Goal: Task Accomplishment & Management: Use online tool/utility

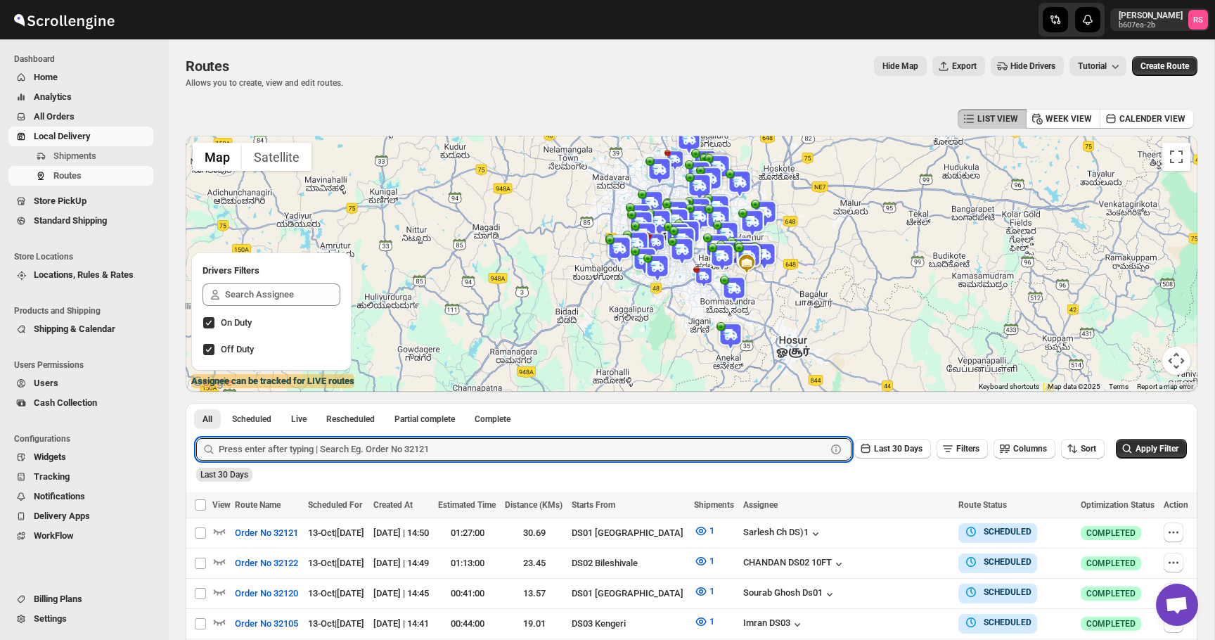
scroll to position [72, 0]
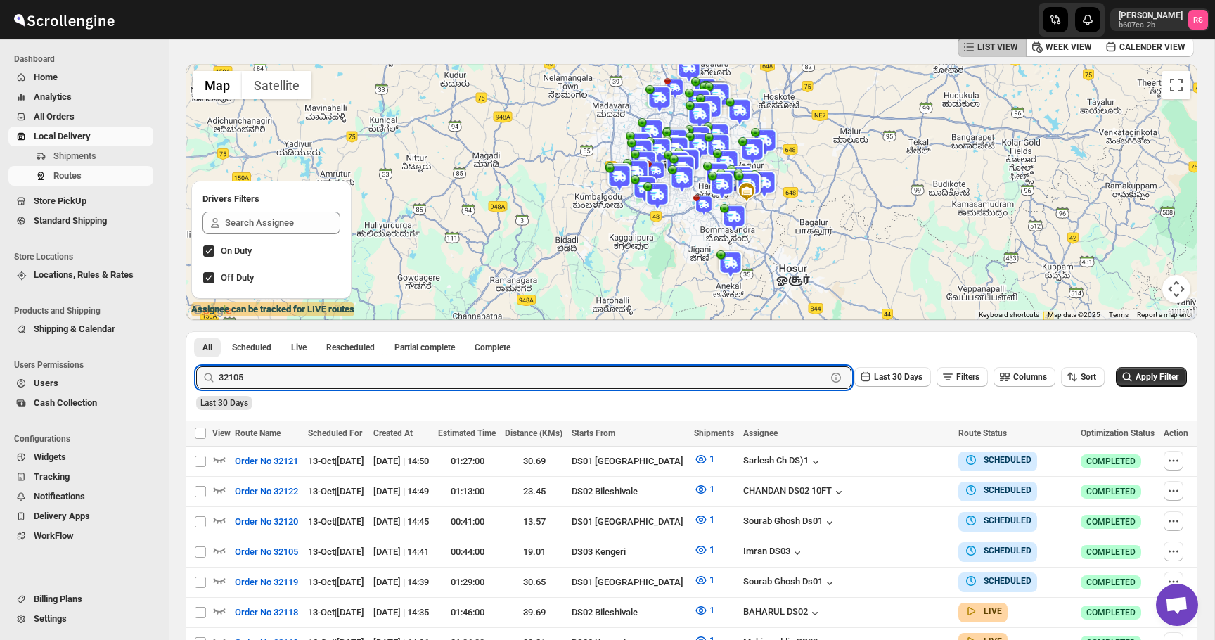
type input "32105"
click at [196, 331] on button "Submit" at bounding box center [216, 338] width 40 height 15
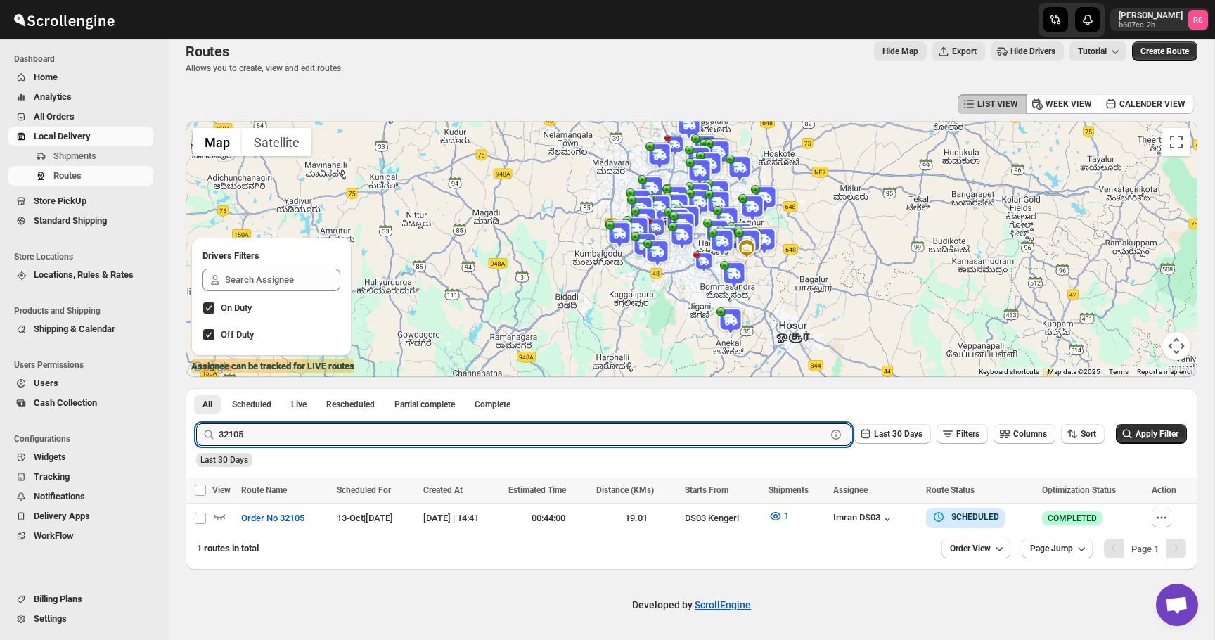
scroll to position [14, 0]
click at [221, 516] on icon "button" at bounding box center [219, 517] width 14 height 14
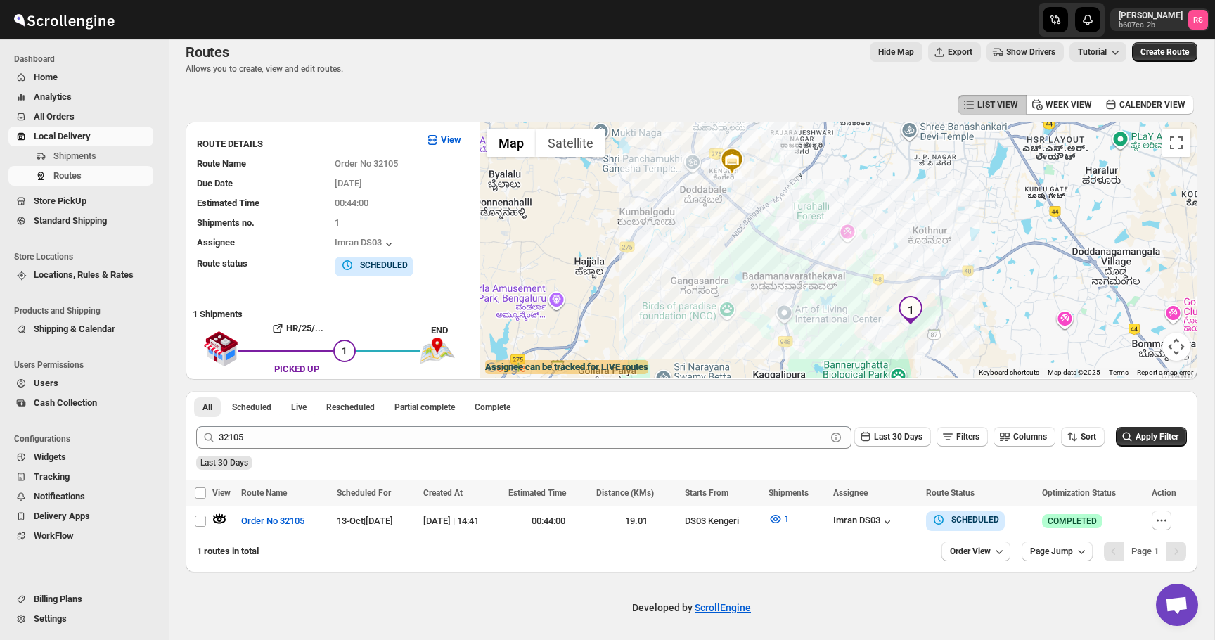
click at [825, 250] on div at bounding box center [839, 250] width 718 height 256
click at [876, 522] on div "Imran DS03" at bounding box center [863, 522] width 61 height 14
click at [895, 525] on icon "button" at bounding box center [888, 522] width 14 height 14
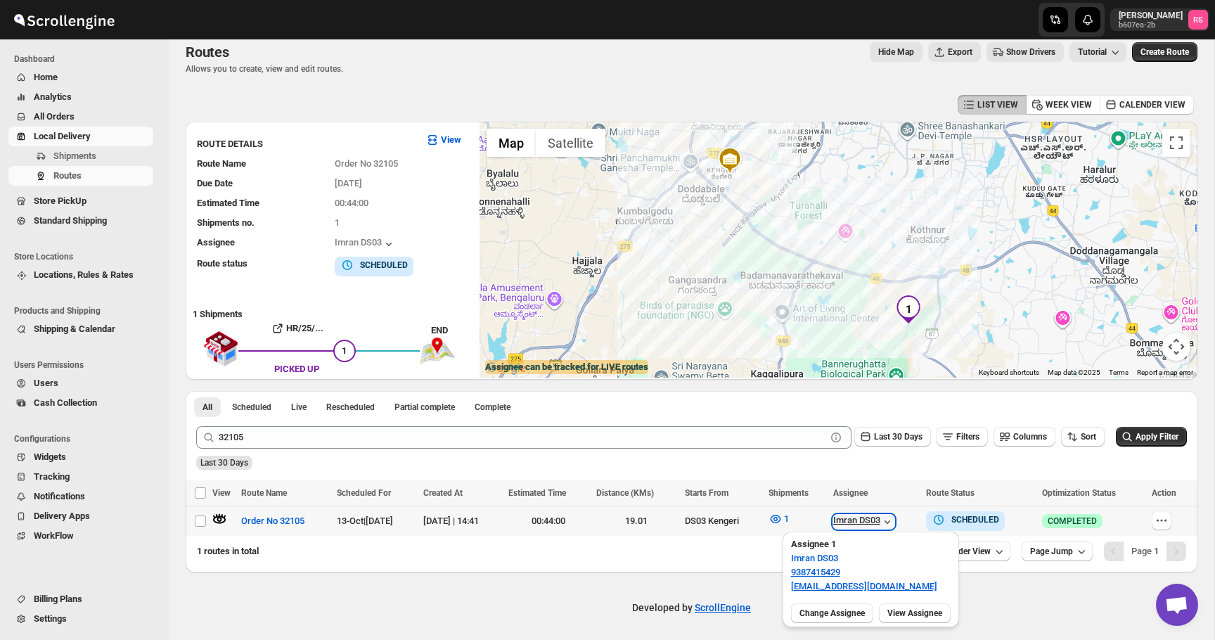
click at [895, 525] on icon "button" at bounding box center [888, 522] width 14 height 14
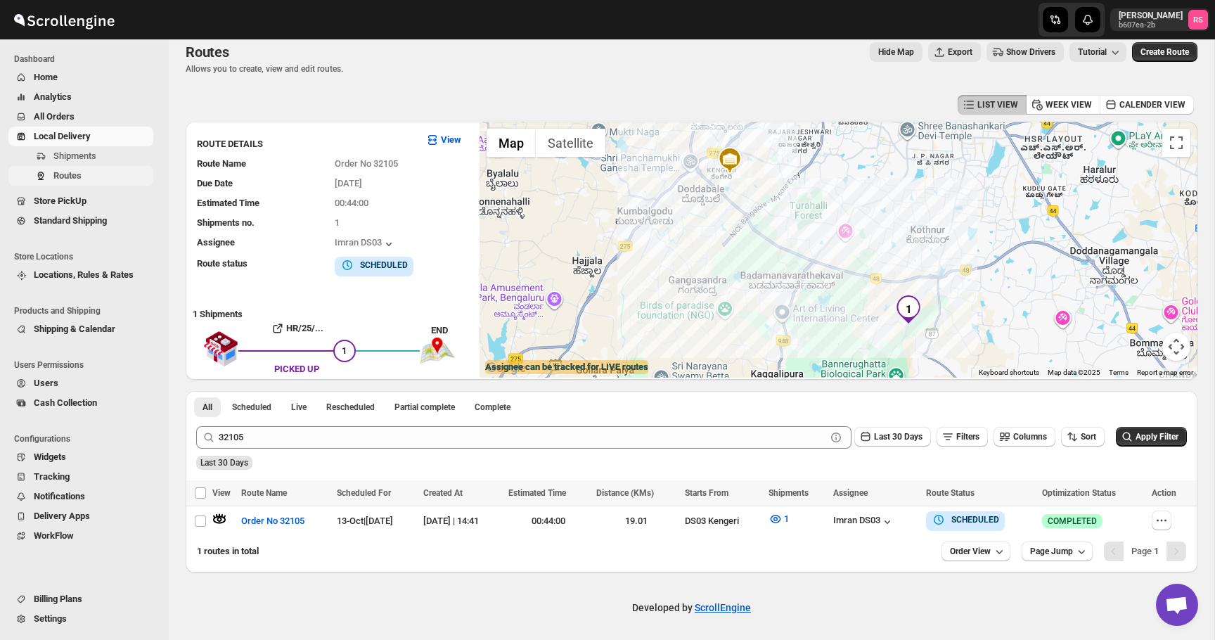
click at [121, 172] on span "Routes" at bounding box center [101, 176] width 97 height 14
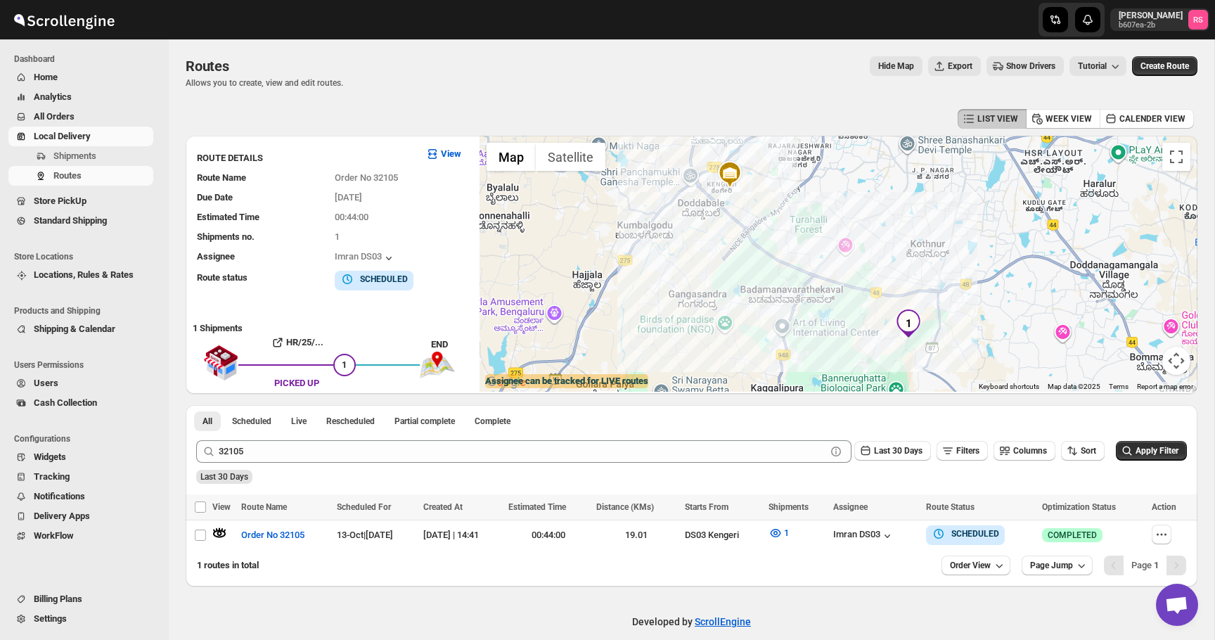
click at [102, 96] on span "Analytics" at bounding box center [92, 97] width 117 height 14
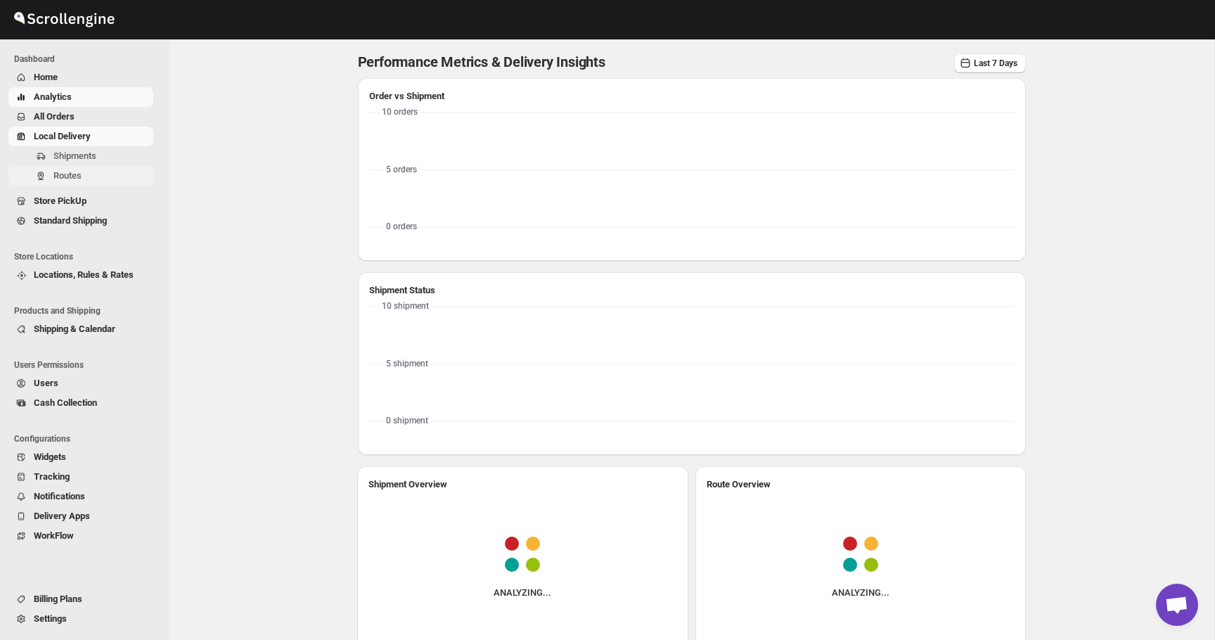
click at [99, 172] on span "Routes" at bounding box center [101, 176] width 97 height 14
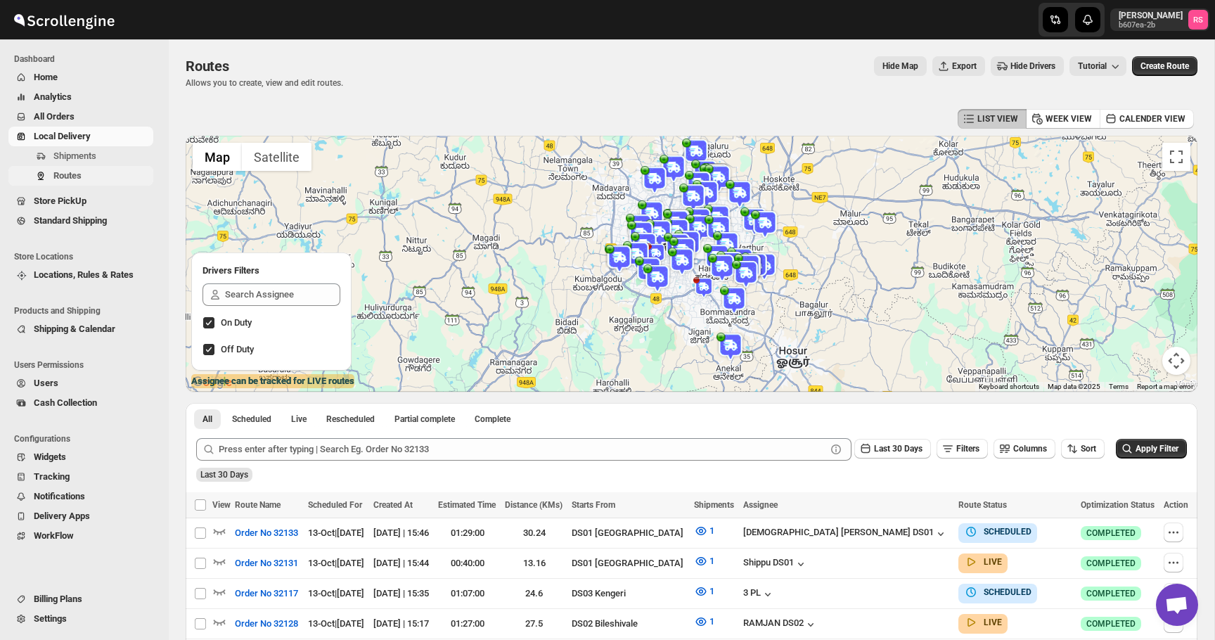
click at [122, 185] on button "Routes" at bounding box center [80, 176] width 145 height 20
click at [802, 113] on div "LIST VIEW WEEK VIEW CALENDER VIEW" at bounding box center [692, 118] width 1012 height 27
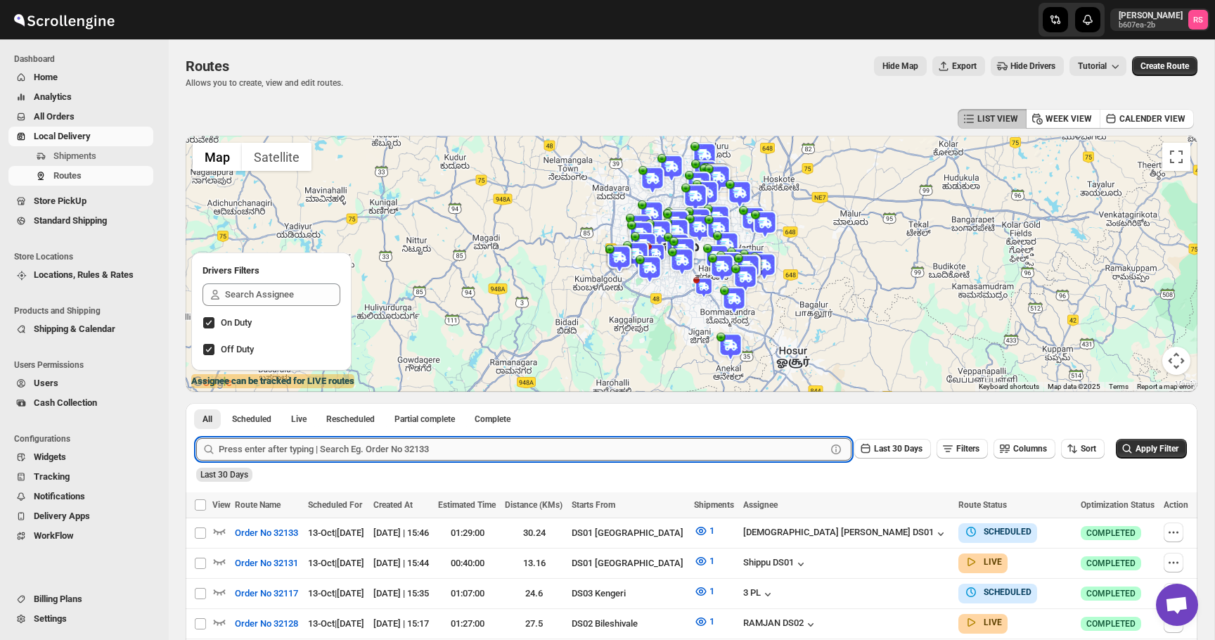
click at [371, 449] on input "text" at bounding box center [523, 449] width 608 height 23
type input "32122"
click at [196, 403] on button "Submit" at bounding box center [216, 410] width 40 height 15
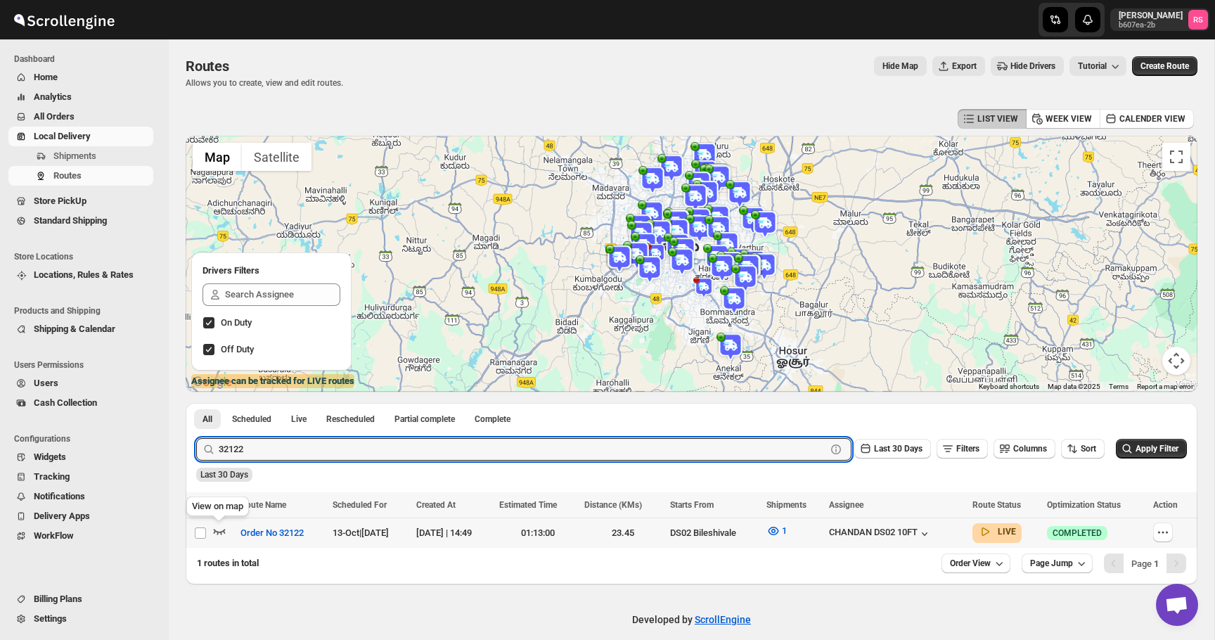
click at [222, 530] on icon "button" at bounding box center [219, 531] width 14 height 14
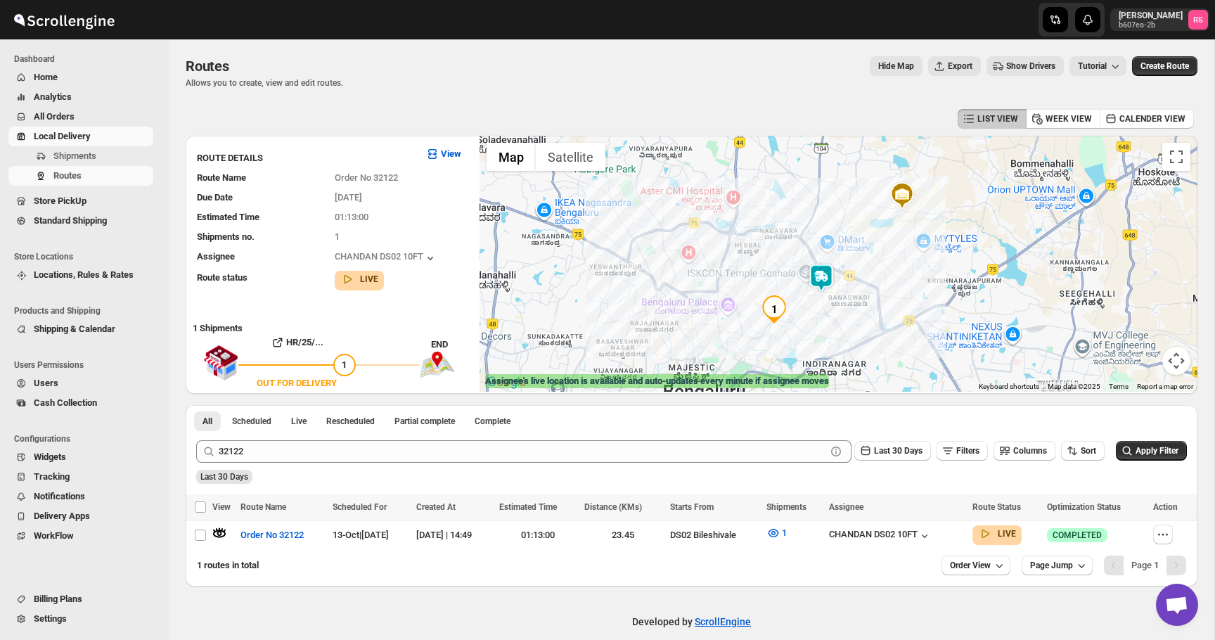
click at [821, 280] on img at bounding box center [821, 278] width 28 height 28
click at [881, 226] on button "Close" at bounding box center [874, 220] width 34 height 34
click at [818, 274] on img at bounding box center [823, 278] width 28 height 28
click at [819, 274] on img at bounding box center [823, 278] width 28 height 28
click at [881, 219] on button "Close" at bounding box center [876, 220] width 34 height 34
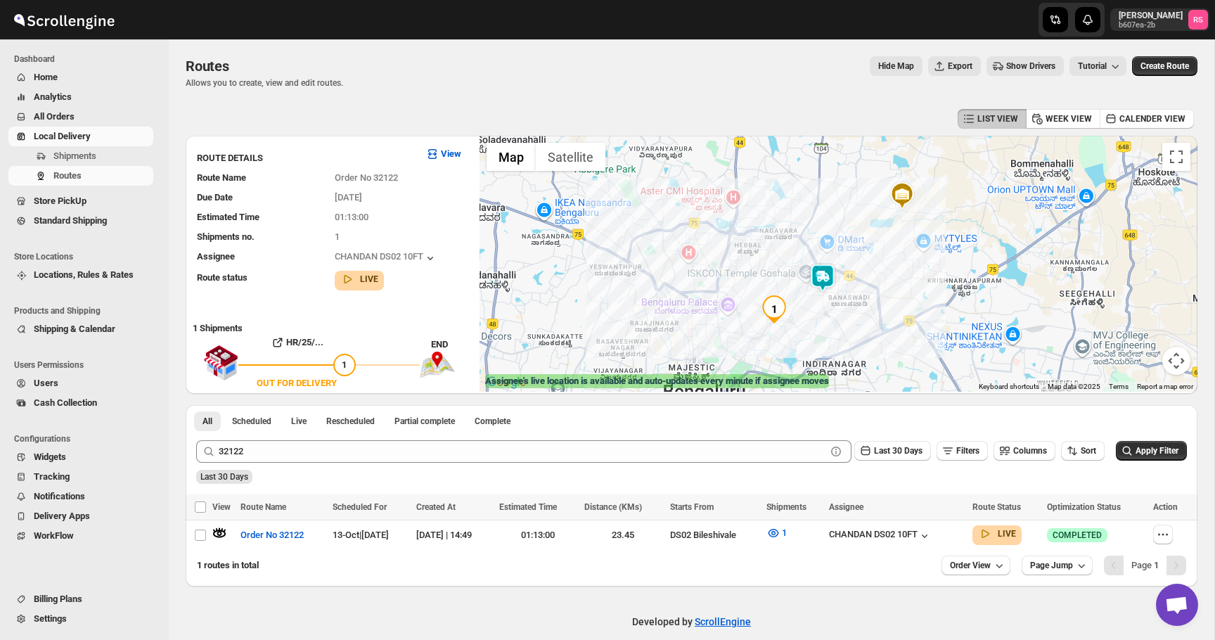
click at [914, 257] on div "To navigate, press the arrow keys." at bounding box center [839, 264] width 718 height 256
drag, startPoint x: 625, startPoint y: 539, endPoint x: 653, endPoint y: 542, distance: 29.0
click at [653, 542] on td "23.45" at bounding box center [622, 535] width 85 height 30
checkbox input "true"
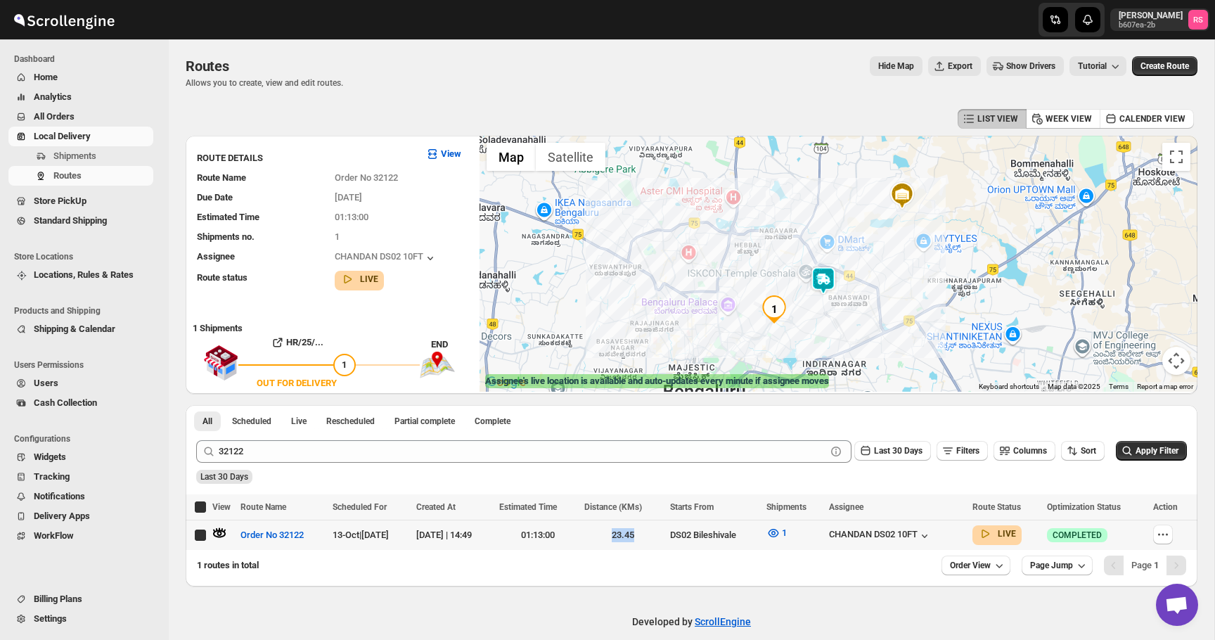
checkbox input "true"
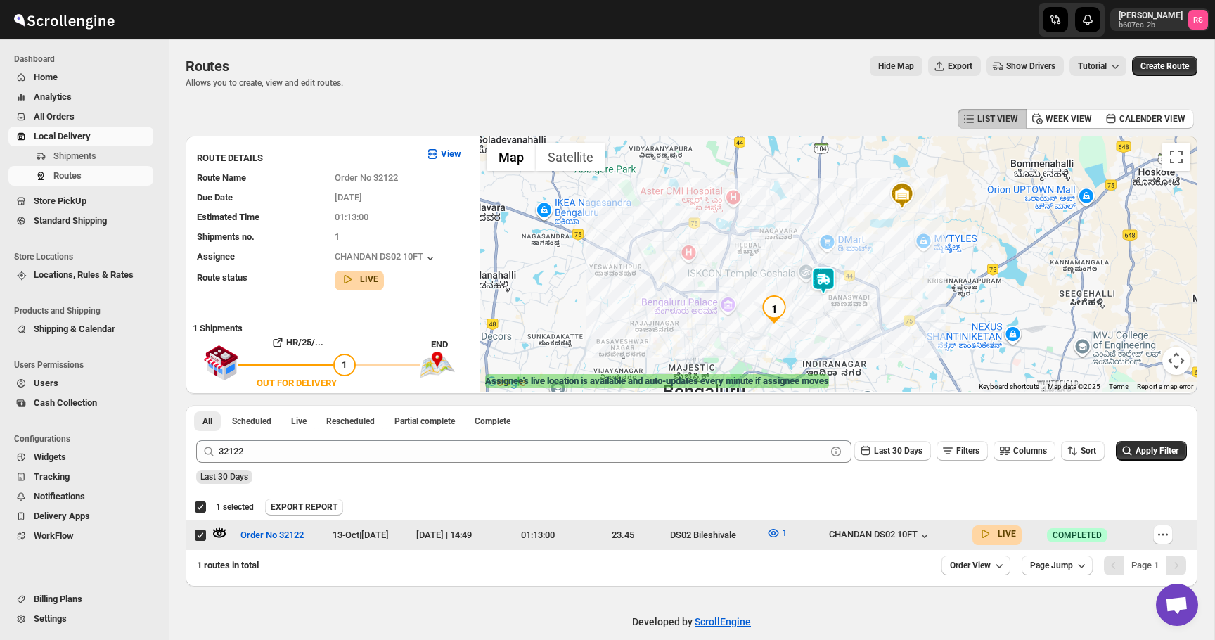
click at [653, 542] on td "23.45" at bounding box center [622, 535] width 85 height 30
checkbox input "false"
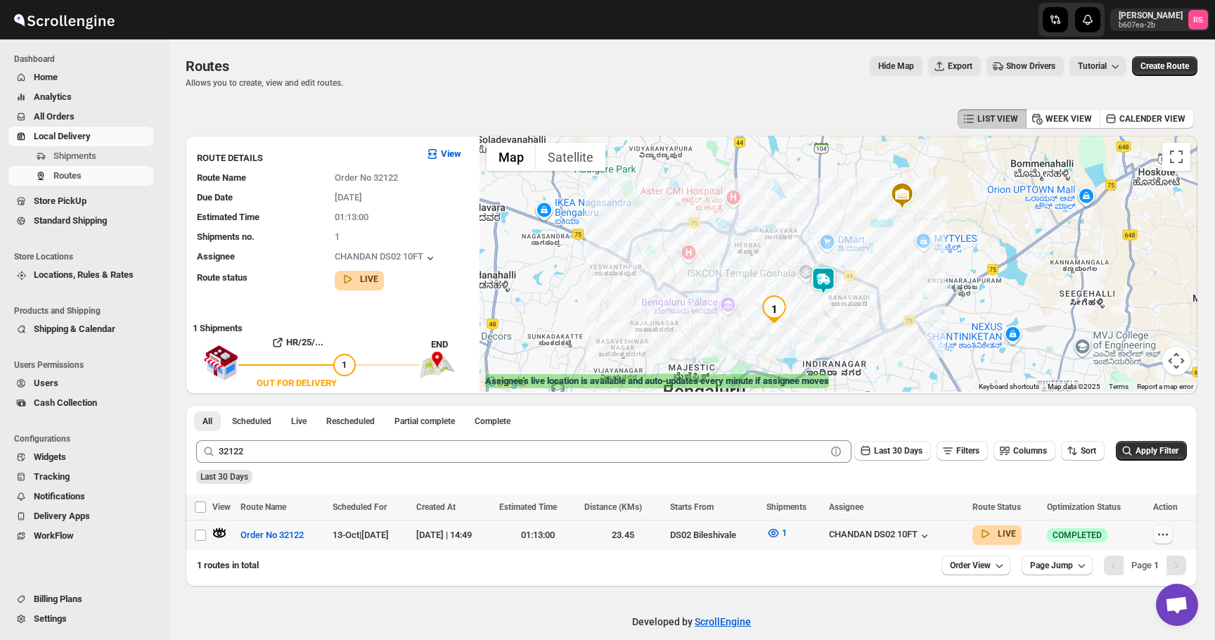
click at [1170, 537] on icon "button" at bounding box center [1163, 534] width 14 height 14
checkbox input "true"
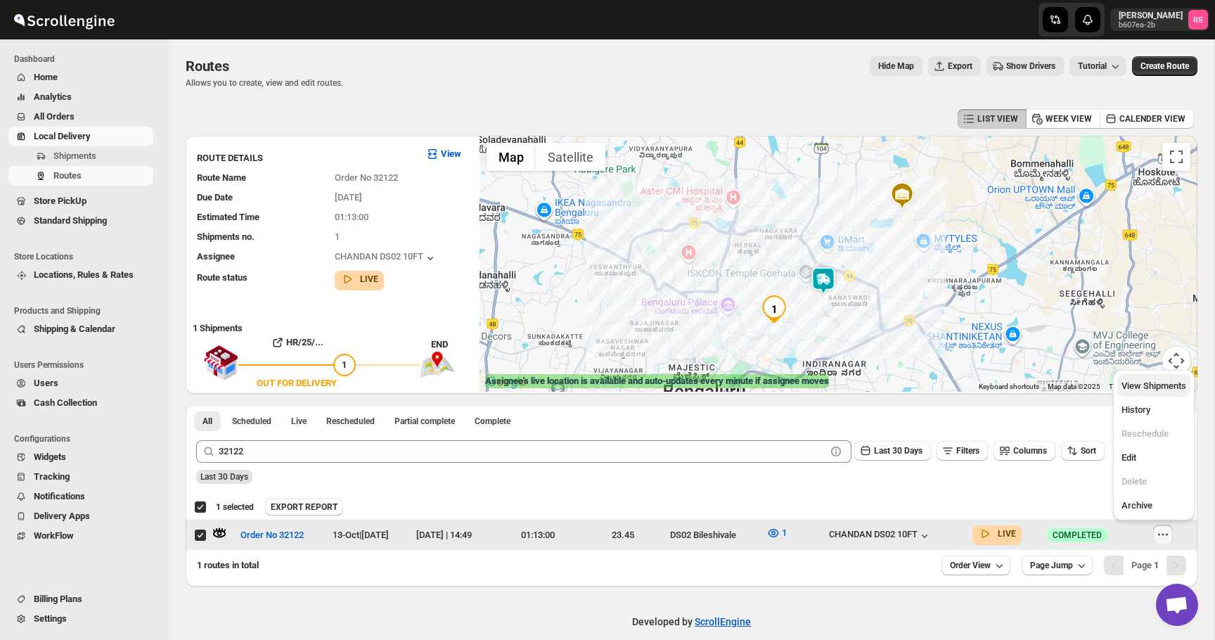
click at [1133, 388] on span "View Shipments" at bounding box center [1154, 385] width 65 height 11
checkbox input "false"
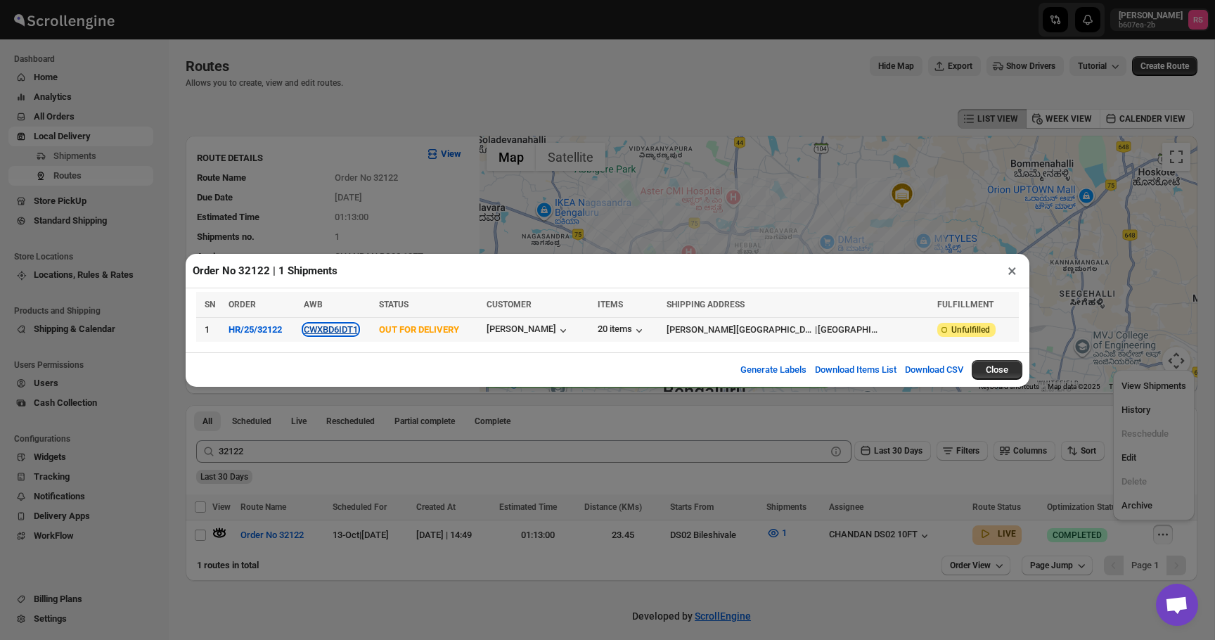
click at [358, 329] on button "CWXBD6IDT1" at bounding box center [331, 329] width 54 height 11
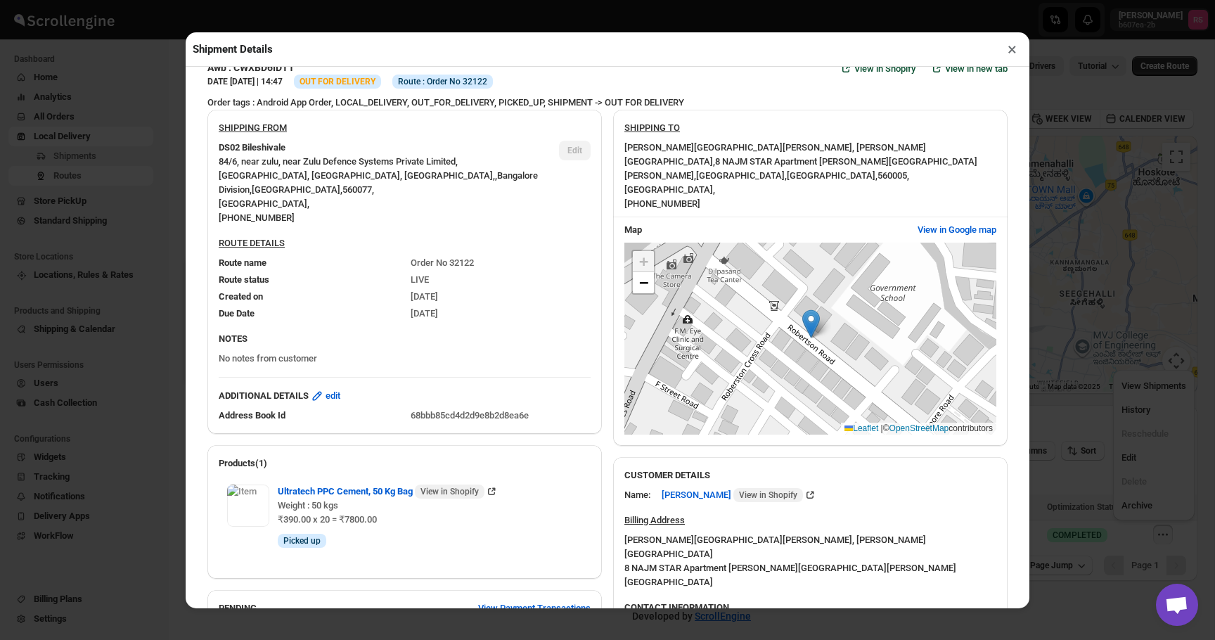
scroll to position [27, 0]
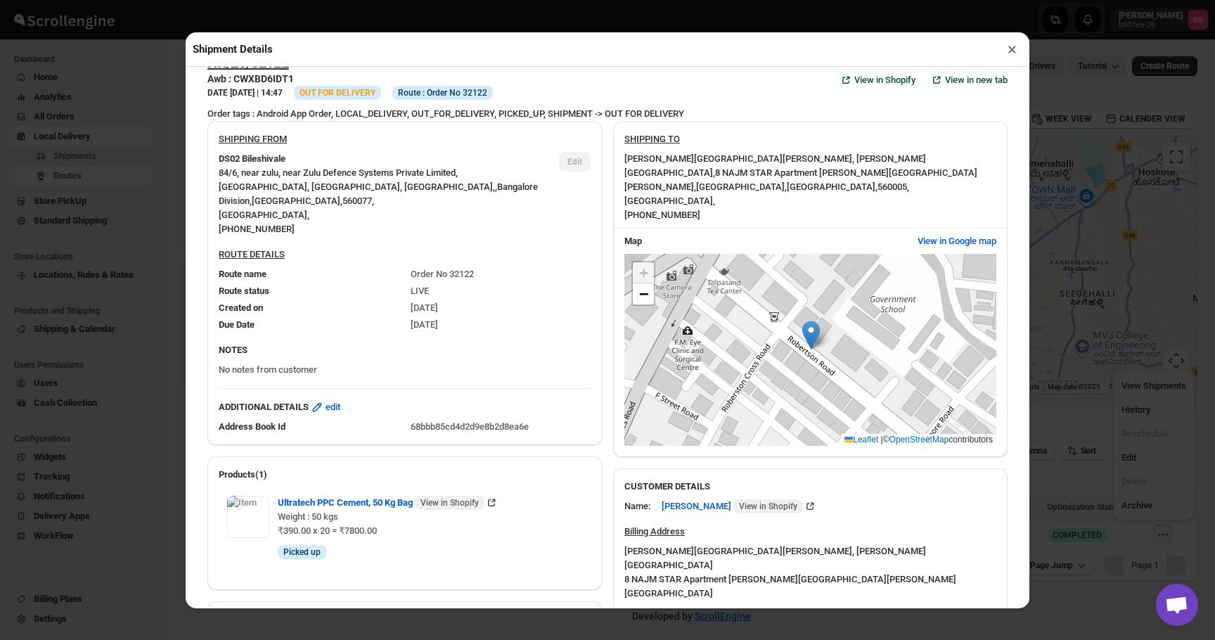
click at [1018, 49] on button "×" at bounding box center [1012, 49] width 20 height 20
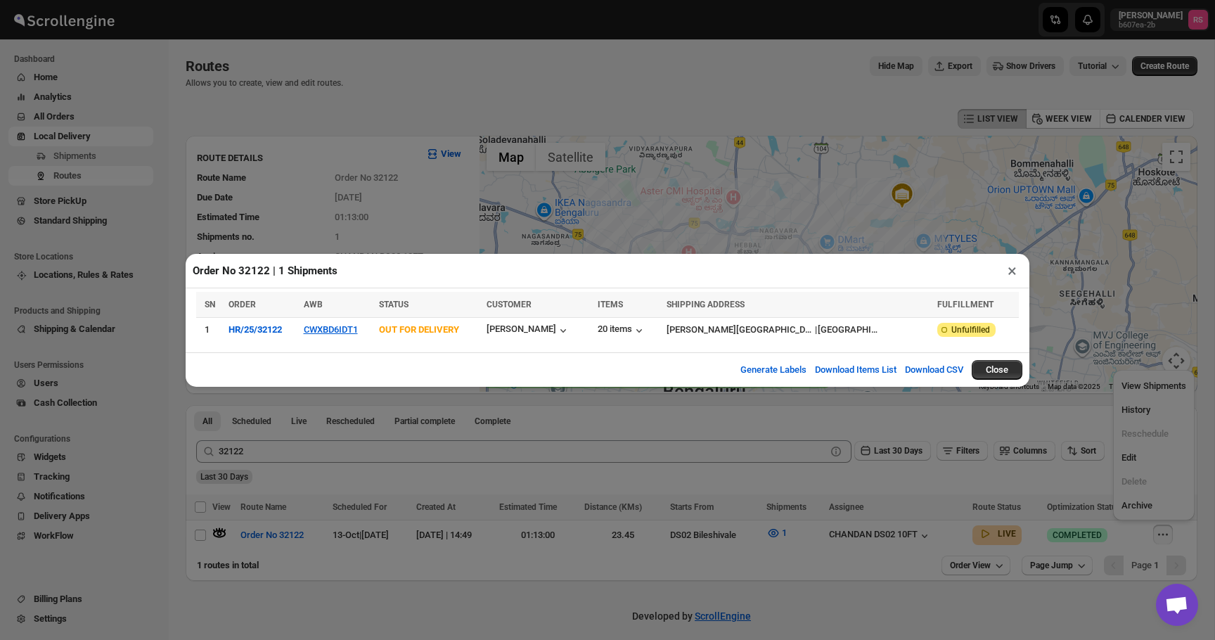
click at [1013, 276] on button "×" at bounding box center [1012, 271] width 20 height 20
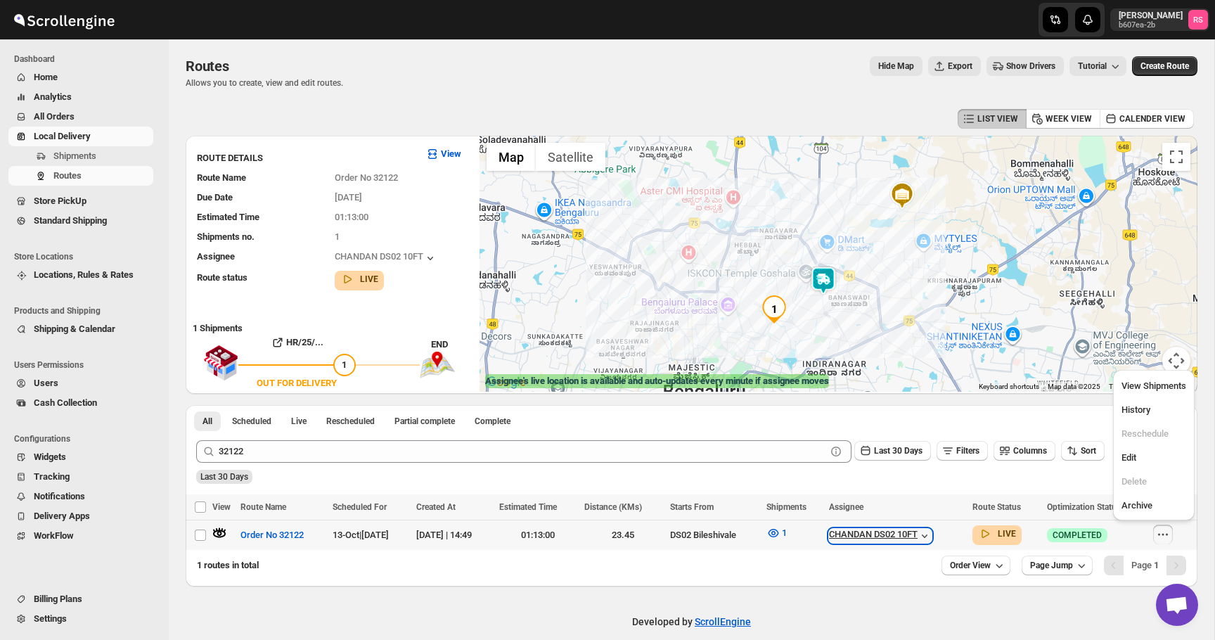
click at [885, 530] on div "CHANDAN DS02 10FT" at bounding box center [880, 536] width 103 height 14
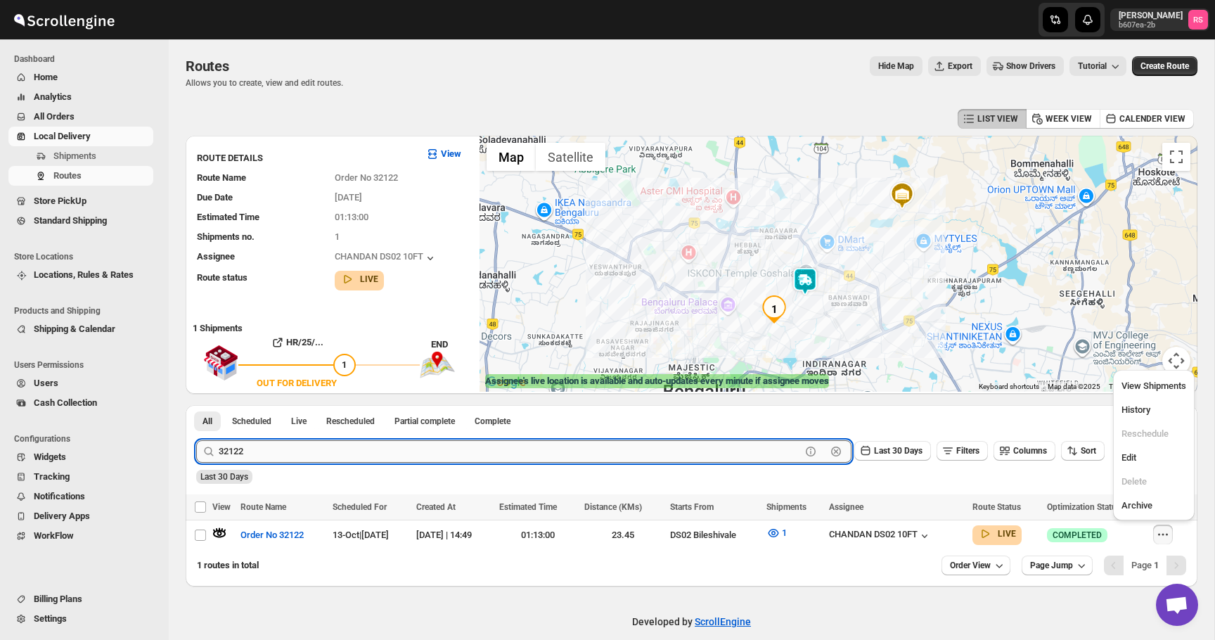
click at [254, 454] on input "32122" at bounding box center [510, 451] width 582 height 23
click at [108, 77] on span "Home" at bounding box center [92, 77] width 117 height 14
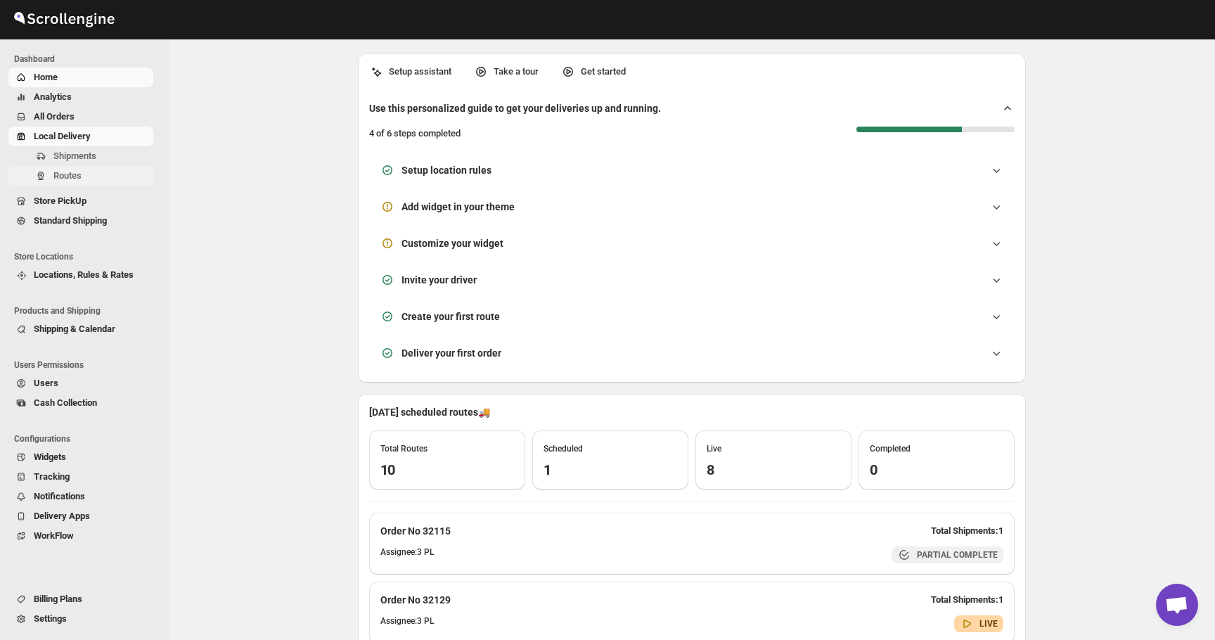
click at [75, 172] on span "Routes" at bounding box center [67, 175] width 28 height 11
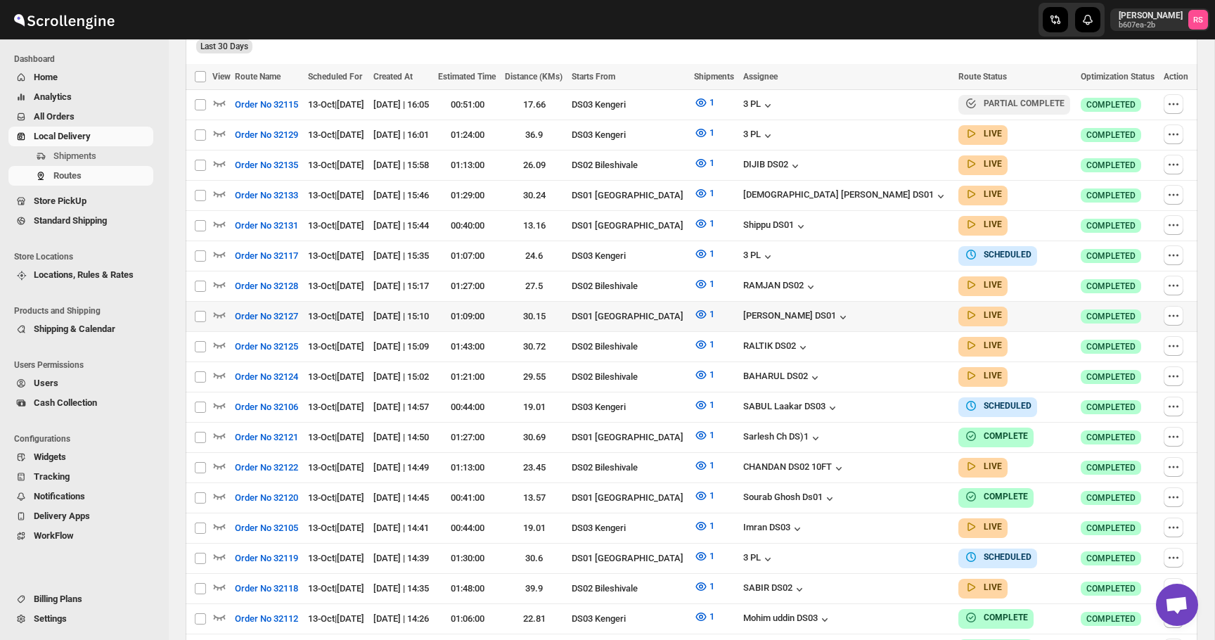
scroll to position [459, 0]
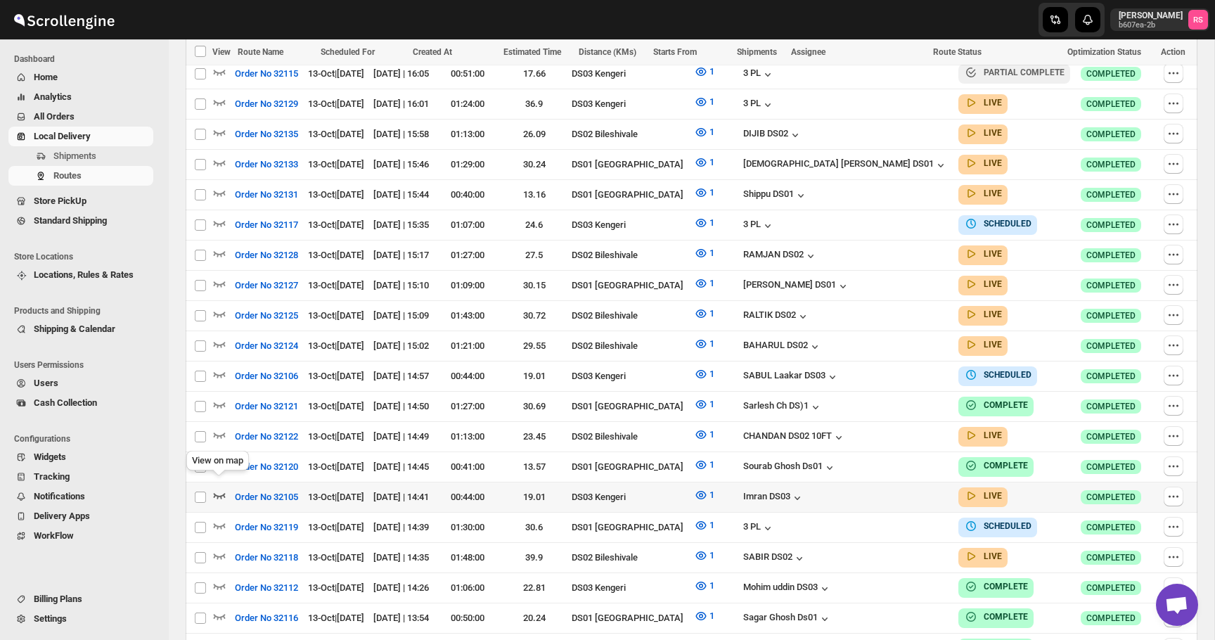
click at [219, 488] on icon "button" at bounding box center [219, 495] width 14 height 14
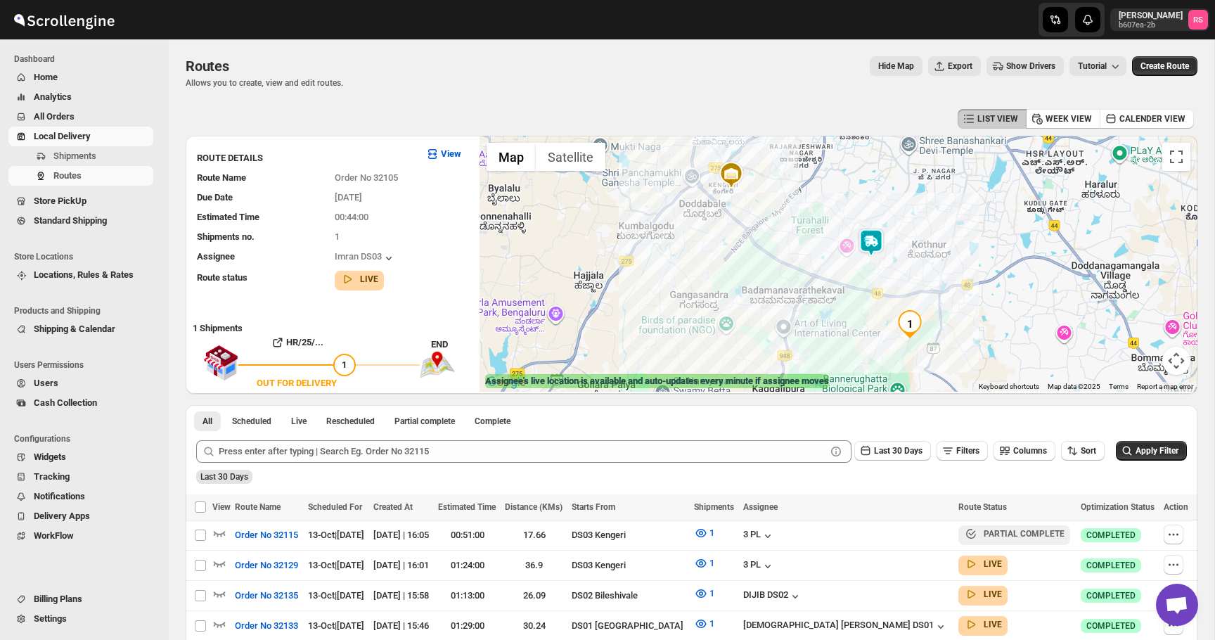
click at [877, 250] on img at bounding box center [871, 243] width 28 height 28
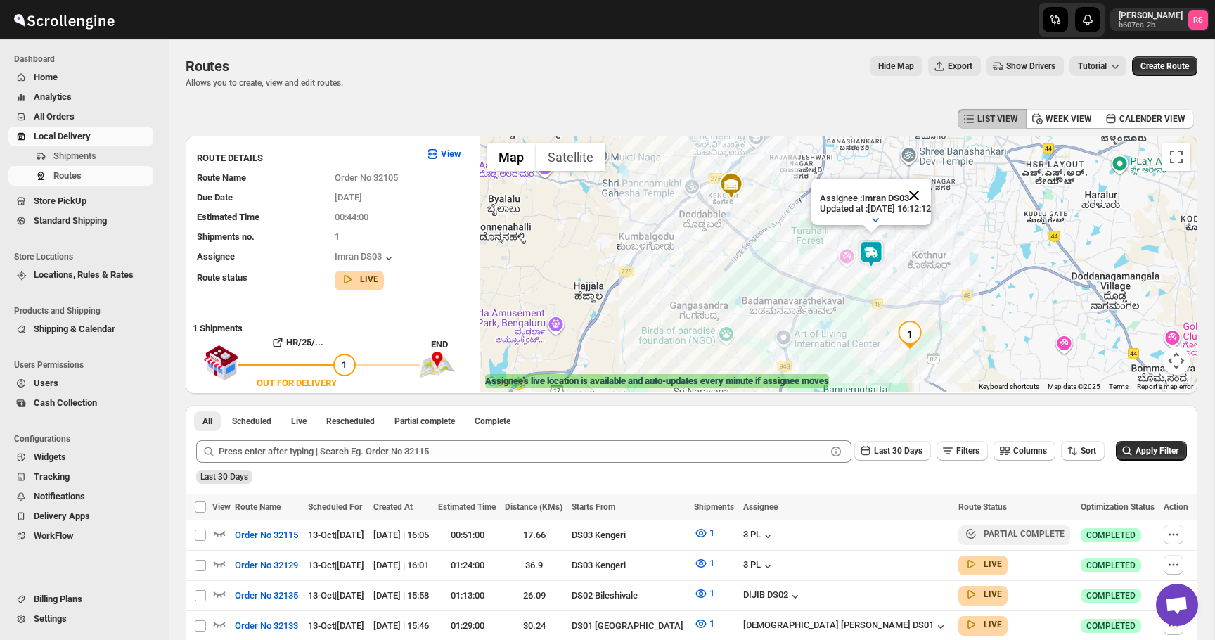
click at [923, 195] on button "Close" at bounding box center [914, 196] width 34 height 34
click at [70, 113] on span "All Orders" at bounding box center [54, 116] width 41 height 11
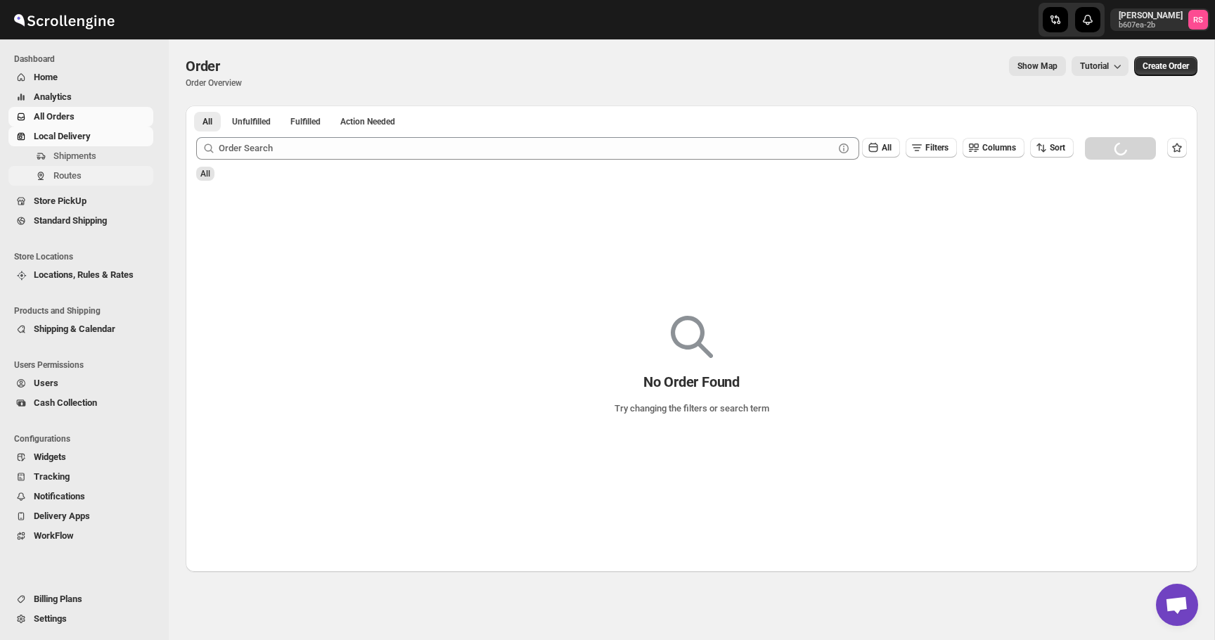
click at [77, 181] on span "Routes" at bounding box center [101, 176] width 97 height 14
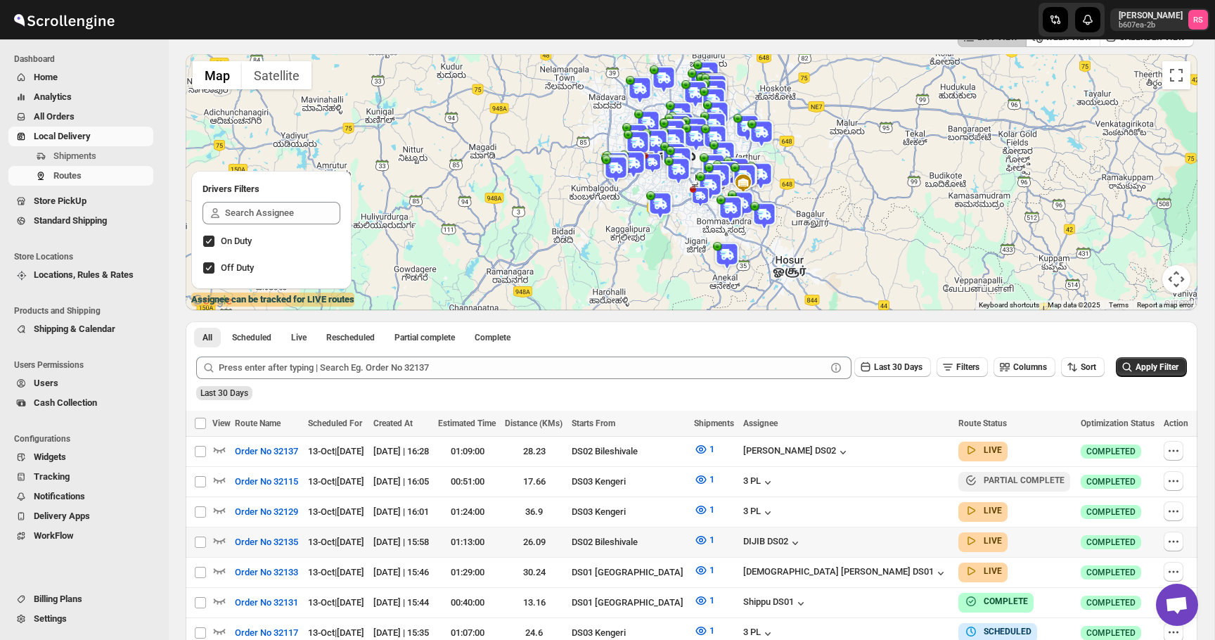
scroll to position [79, 0]
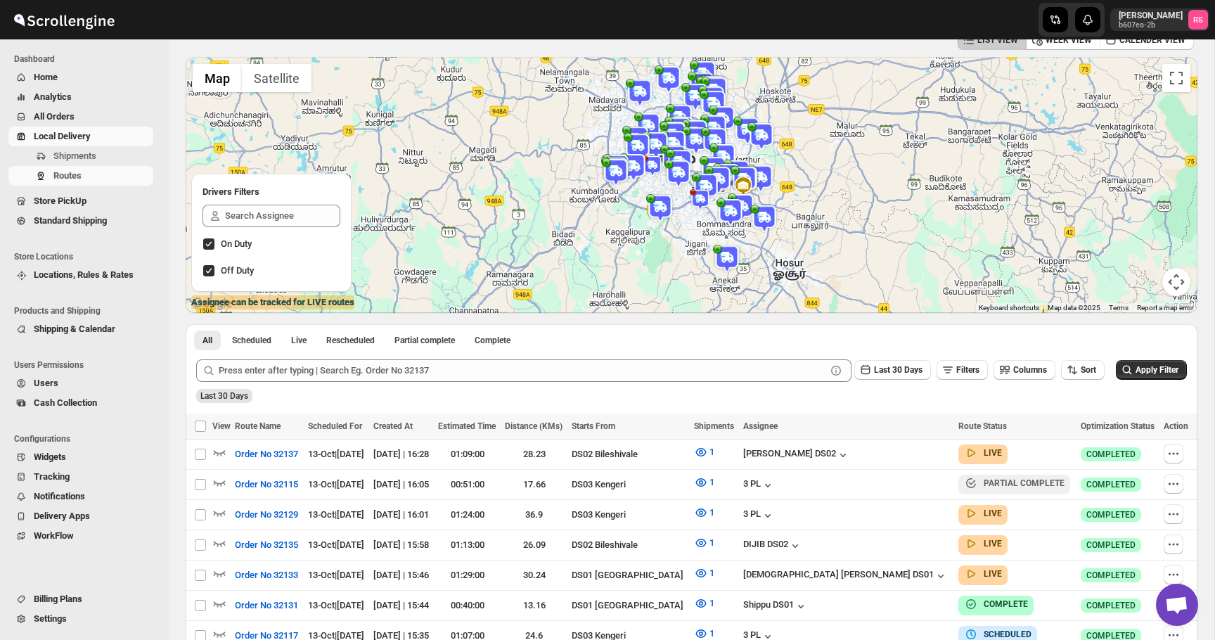
click at [74, 82] on span "Home" at bounding box center [92, 77] width 117 height 14
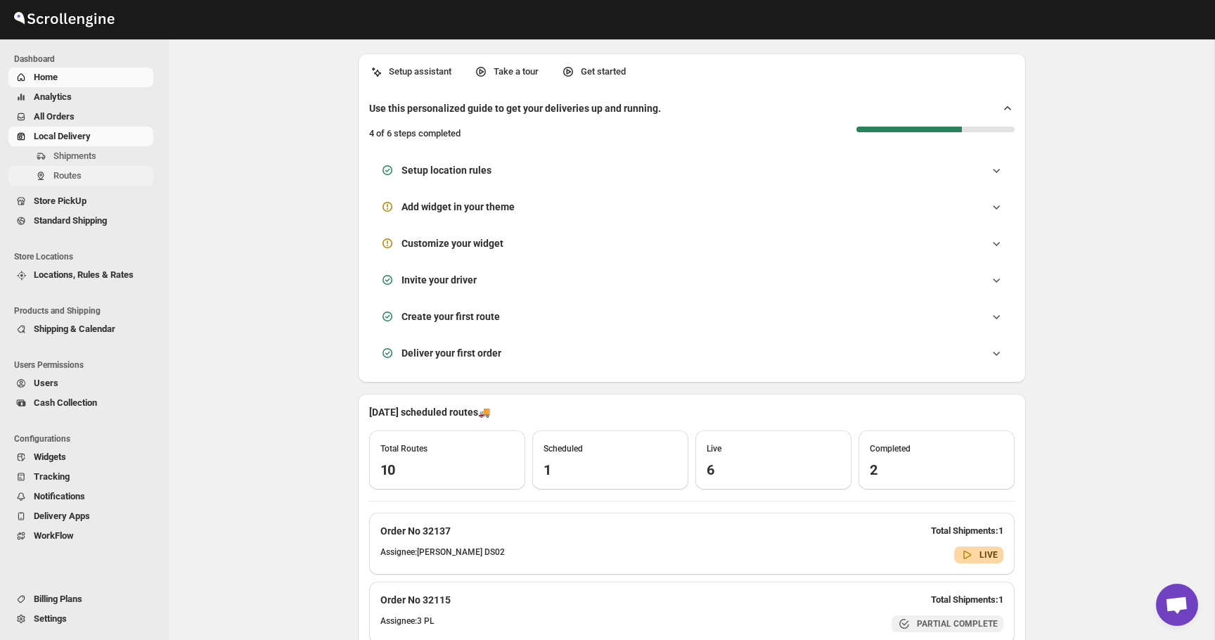
click at [70, 175] on span "Routes" at bounding box center [67, 175] width 28 height 11
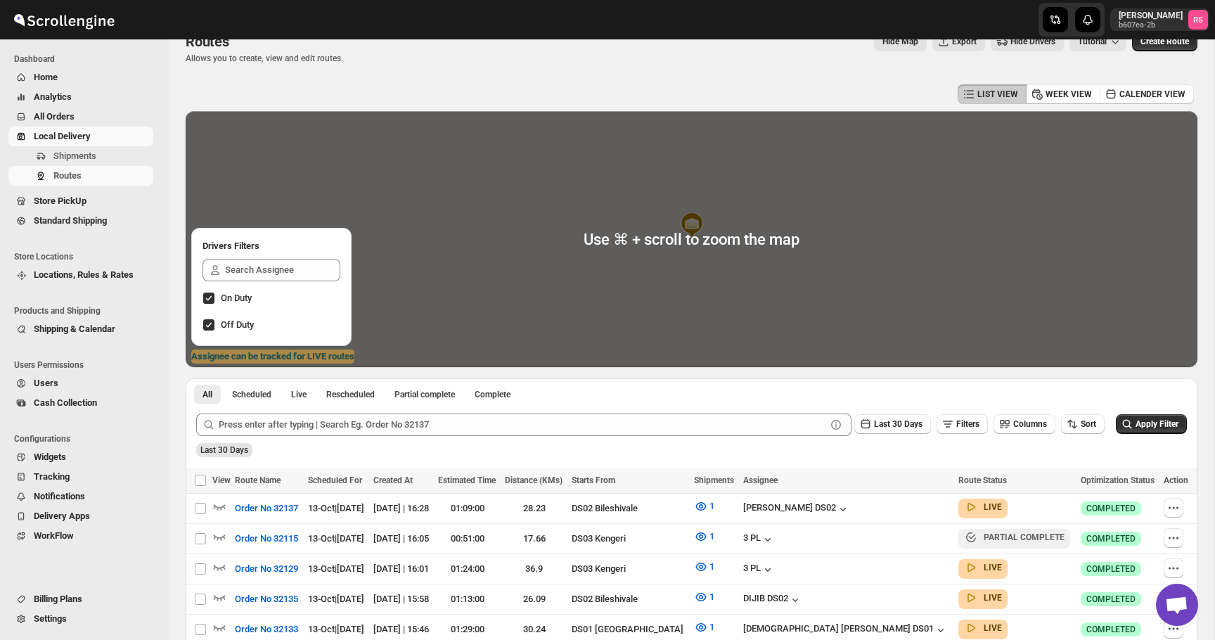
scroll to position [178, 0]
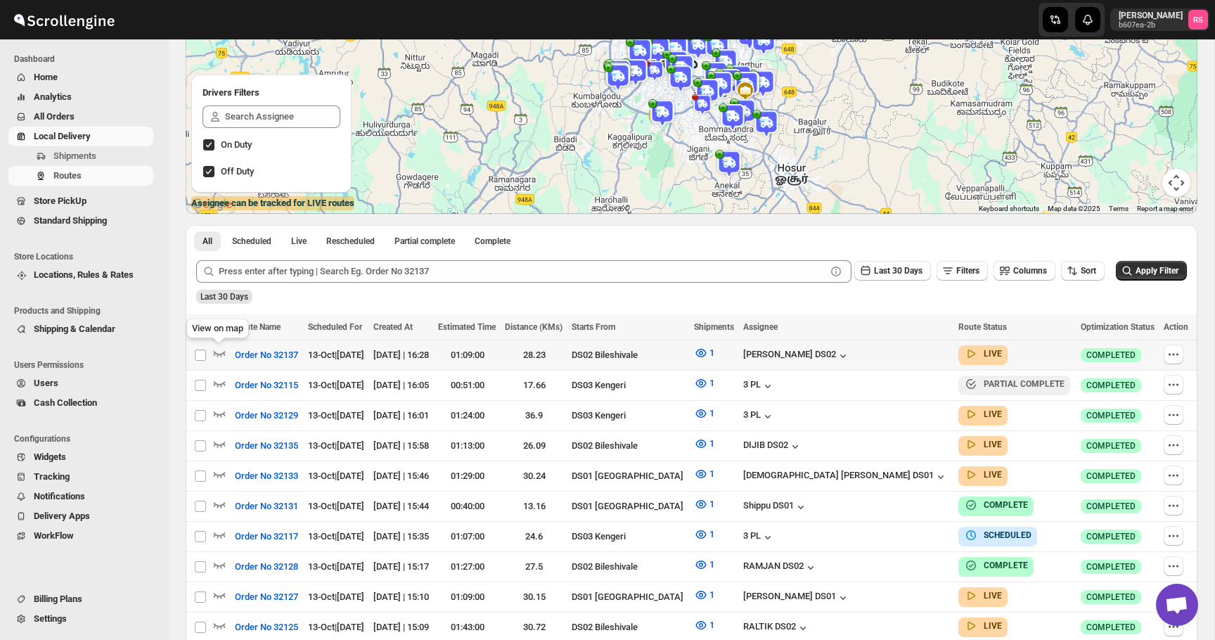
drag, startPoint x: 223, startPoint y: 352, endPoint x: 443, endPoint y: 313, distance: 223.5
click at [222, 352] on icon "button" at bounding box center [219, 353] width 14 height 14
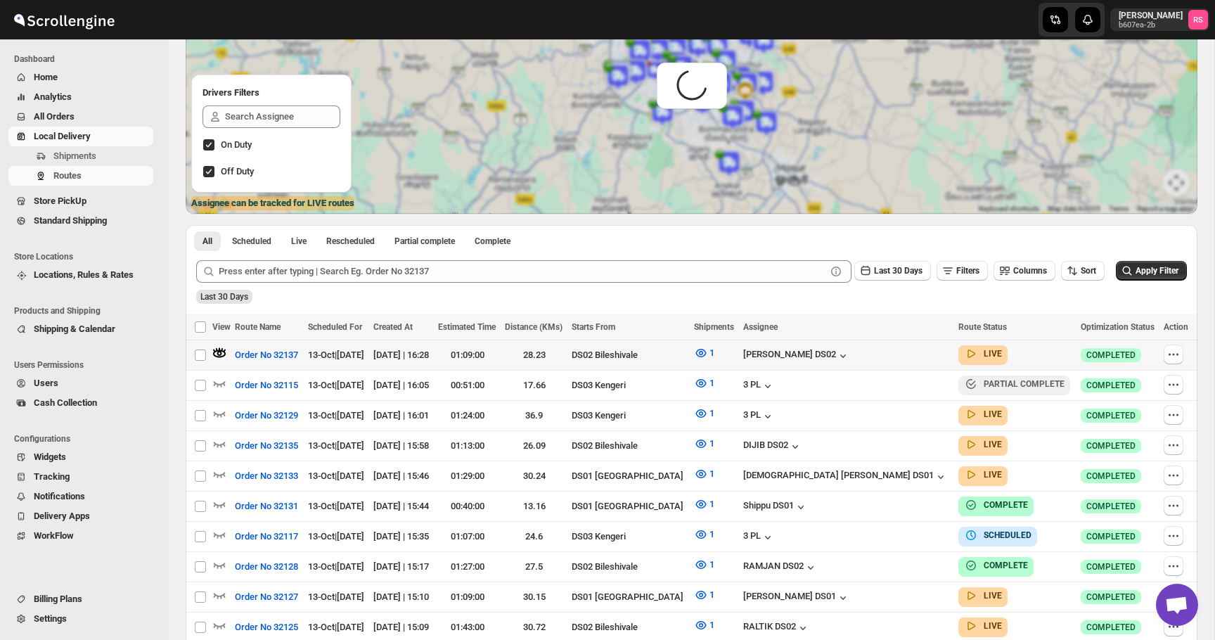
scroll to position [0, 0]
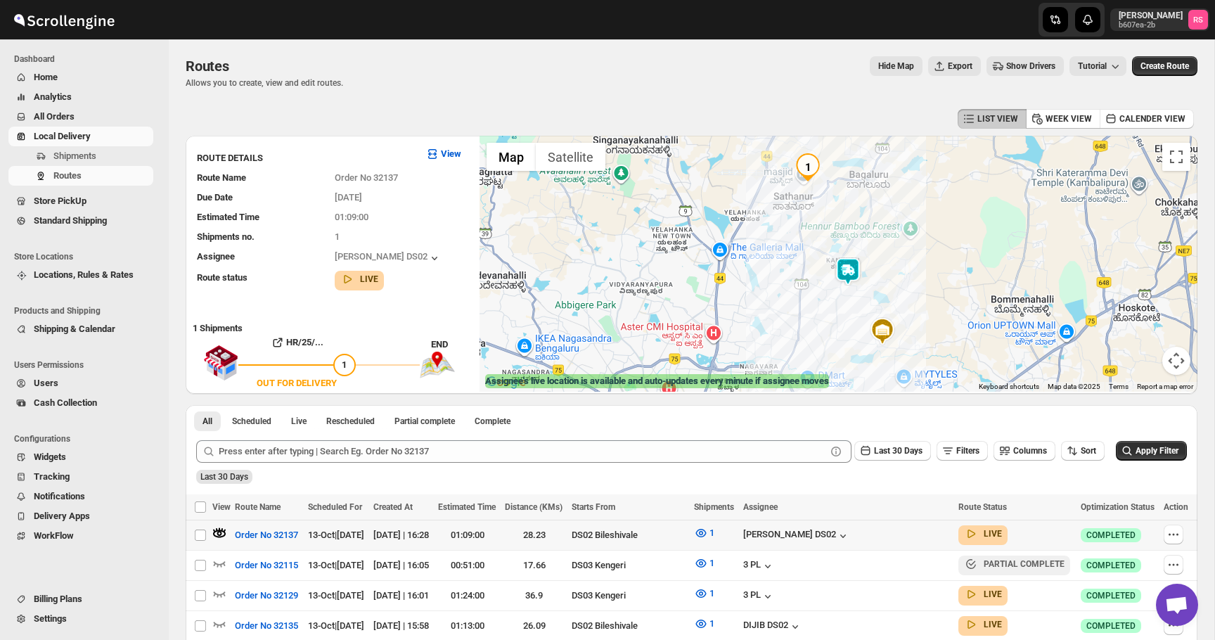
click at [851, 262] on img at bounding box center [848, 271] width 28 height 28
click at [904, 212] on button "Close" at bounding box center [903, 213] width 34 height 34
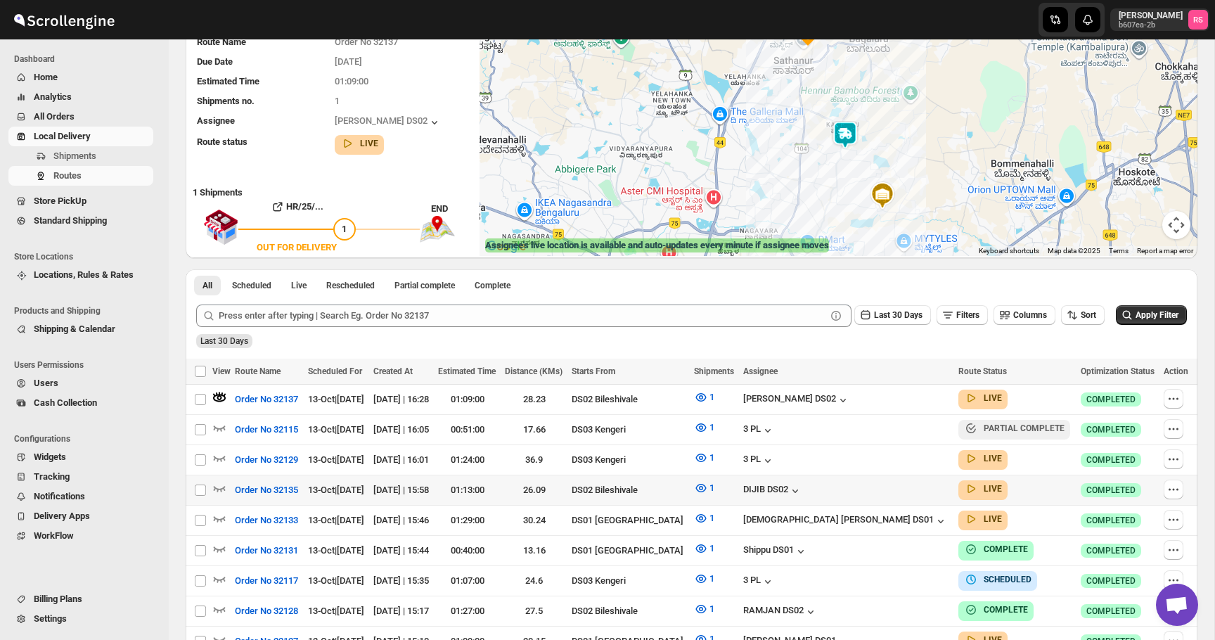
scroll to position [152, 0]
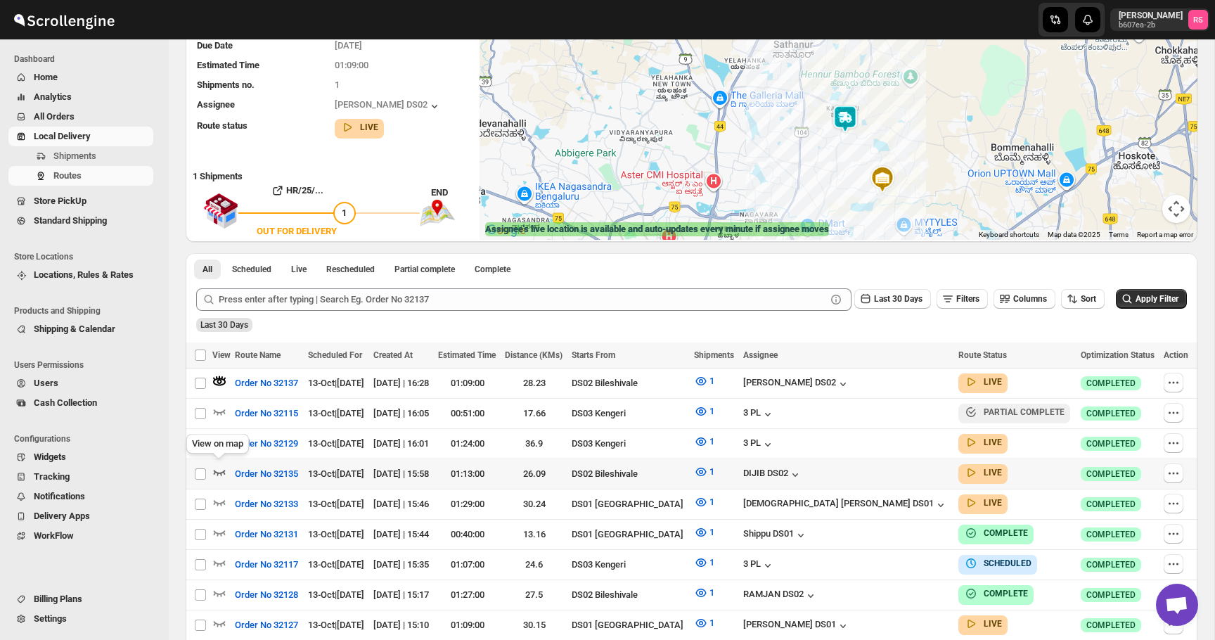
click at [217, 468] on icon "button" at bounding box center [219, 472] width 14 height 14
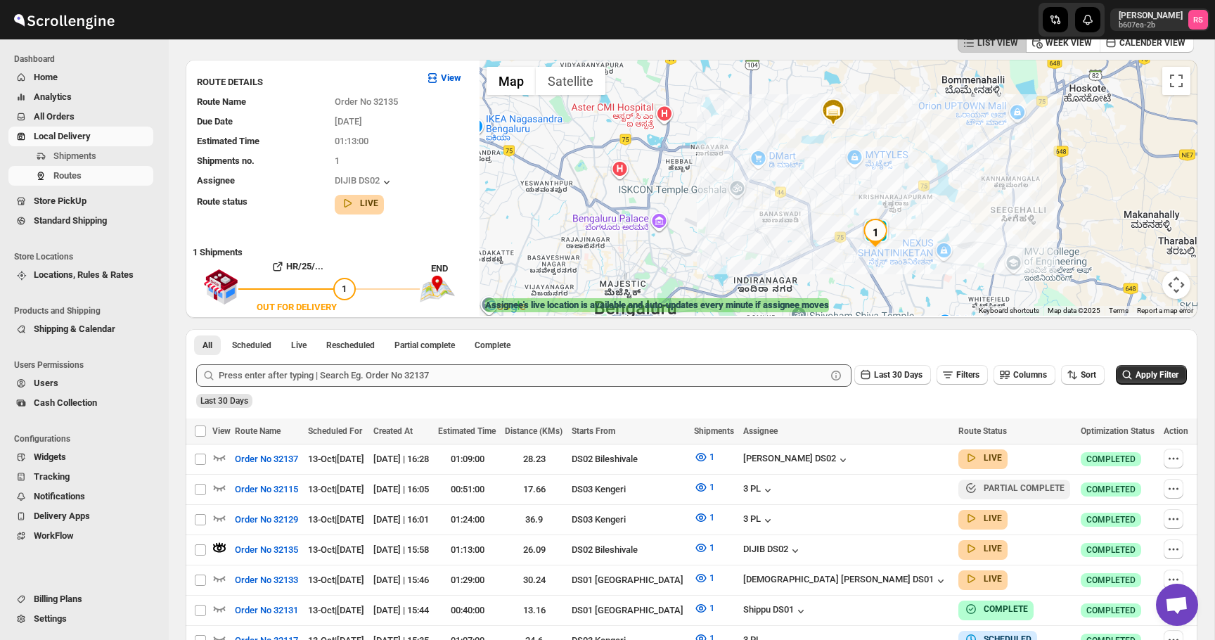
scroll to position [79, 0]
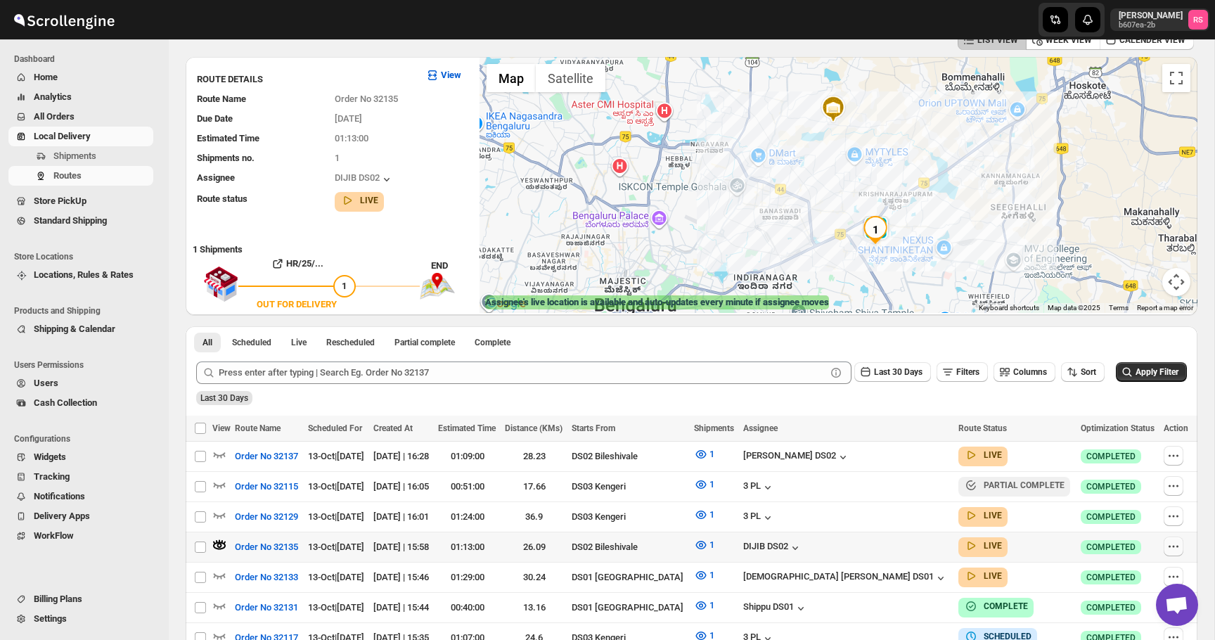
click at [1167, 542] on icon "button" at bounding box center [1174, 546] width 14 height 14
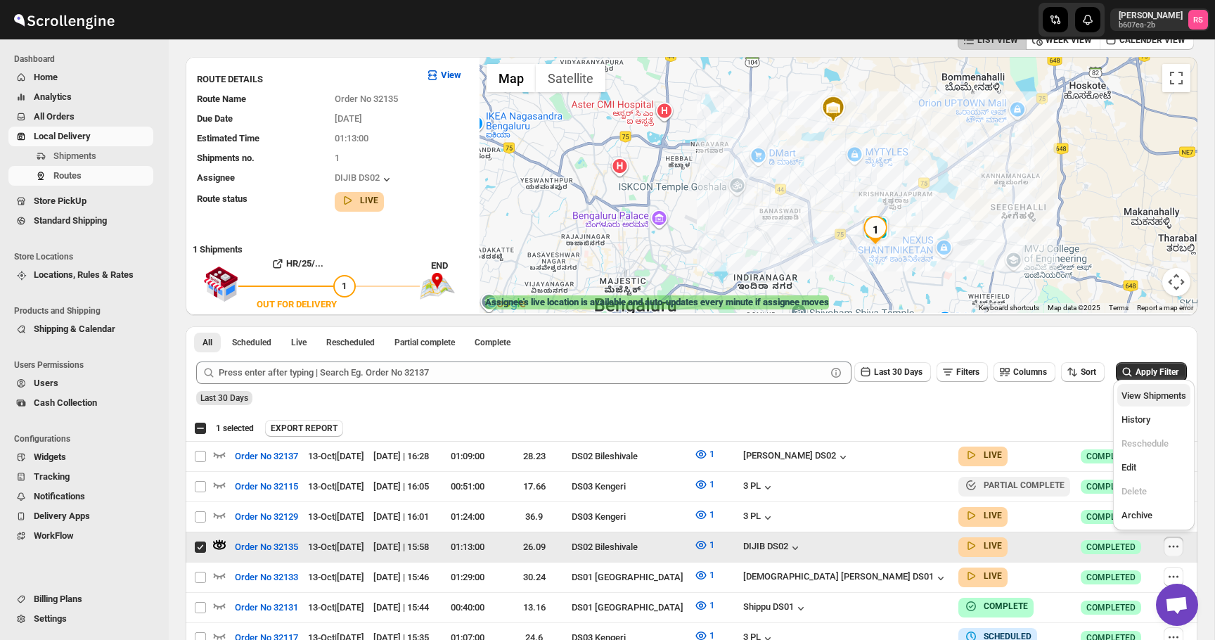
click at [1153, 399] on span "View Shipments" at bounding box center [1154, 395] width 65 height 11
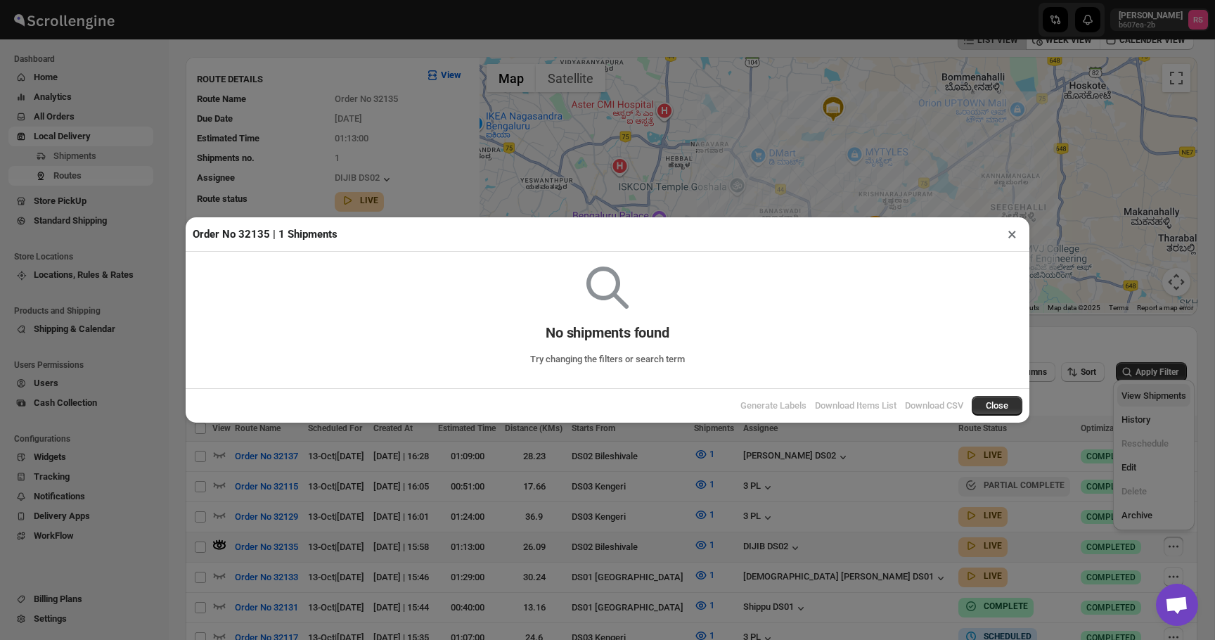
checkbox input "false"
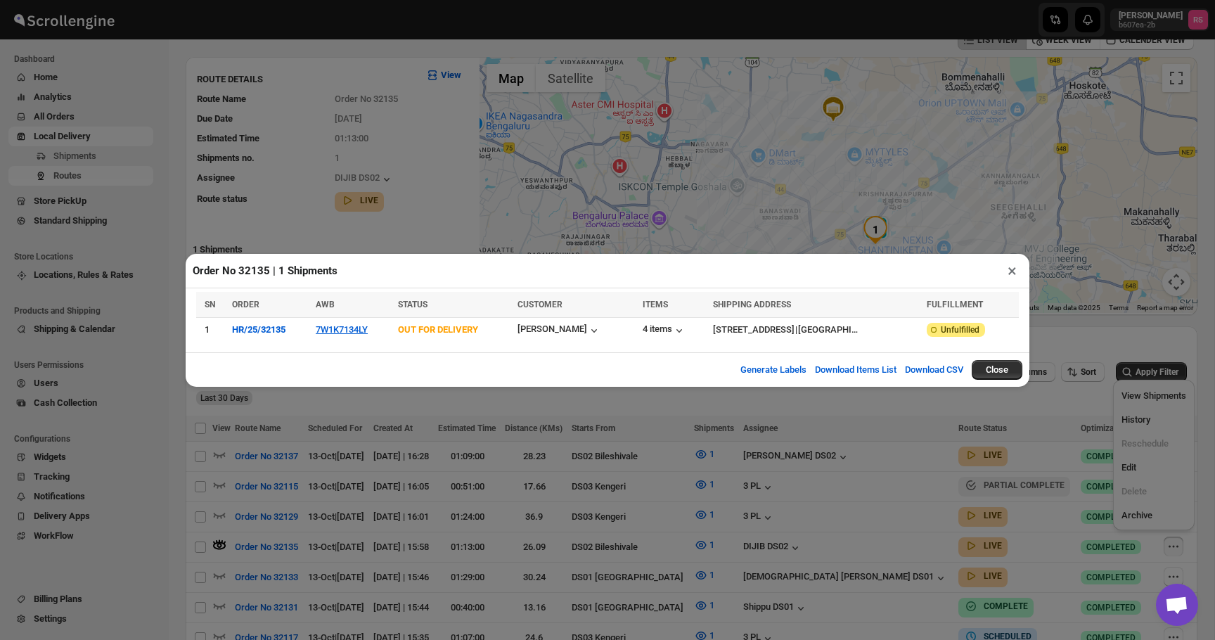
click at [1013, 270] on button "×" at bounding box center [1012, 271] width 20 height 20
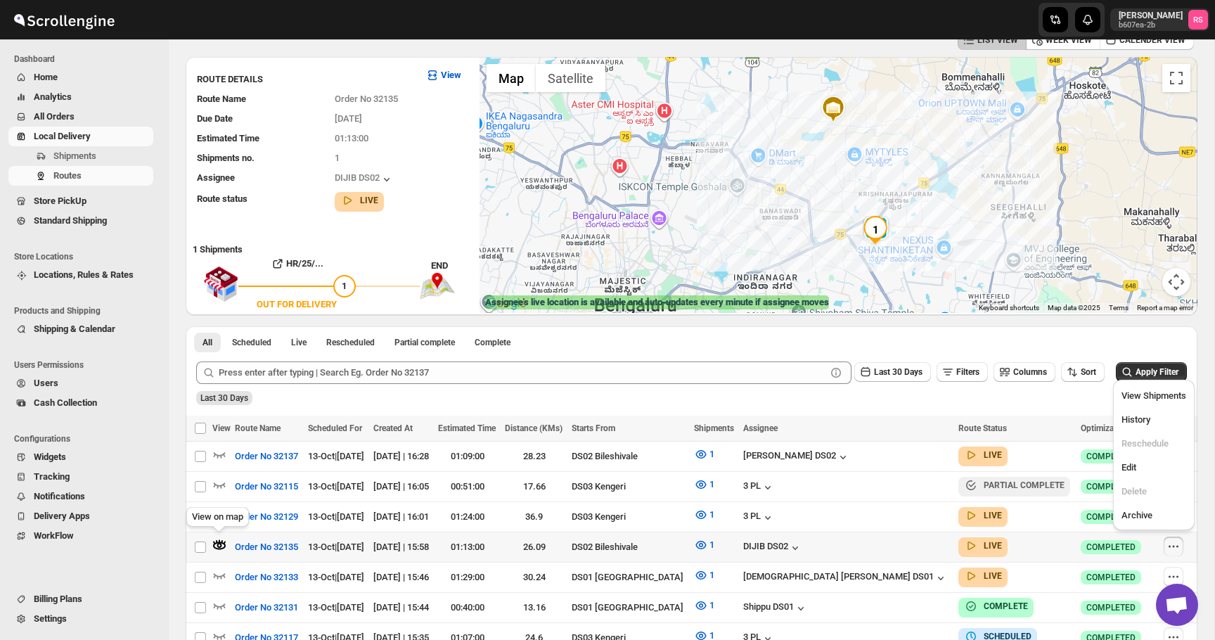
click at [216, 542] on icon "button" at bounding box center [219, 545] width 14 height 14
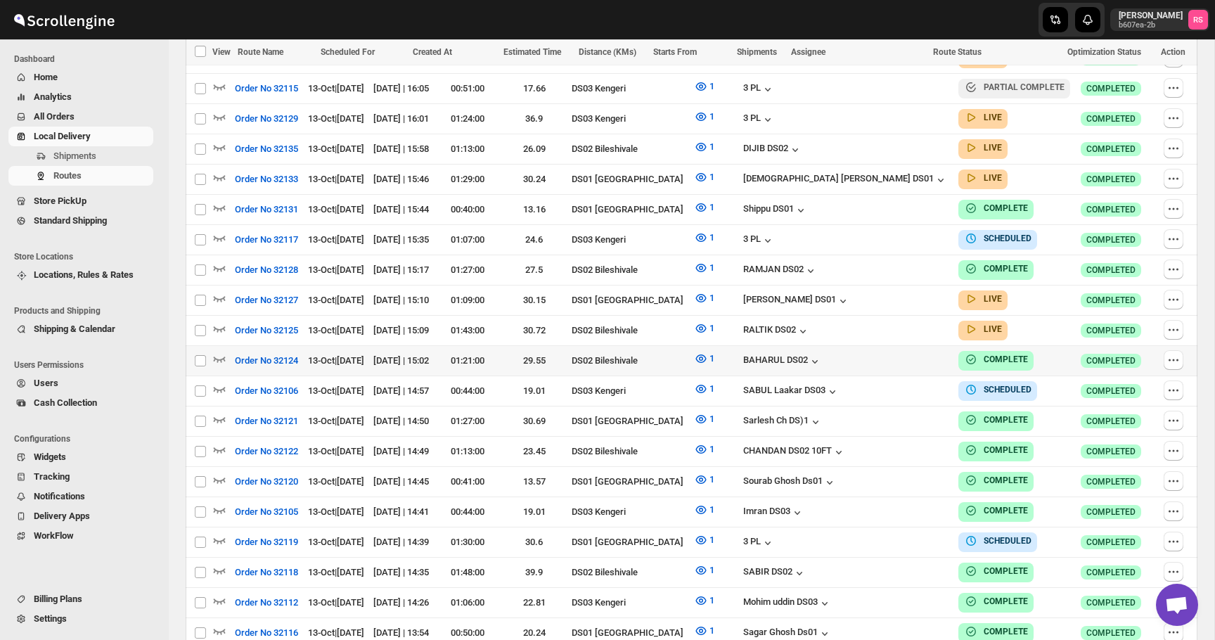
scroll to position [478, 0]
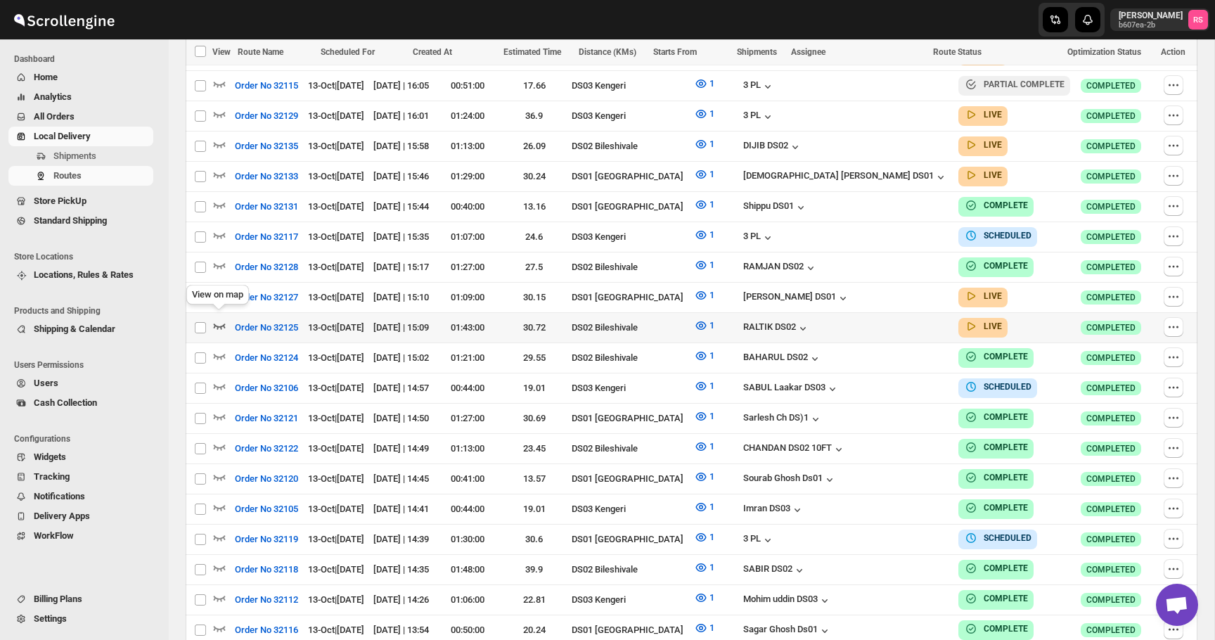
click at [219, 319] on icon "button" at bounding box center [219, 326] width 14 height 14
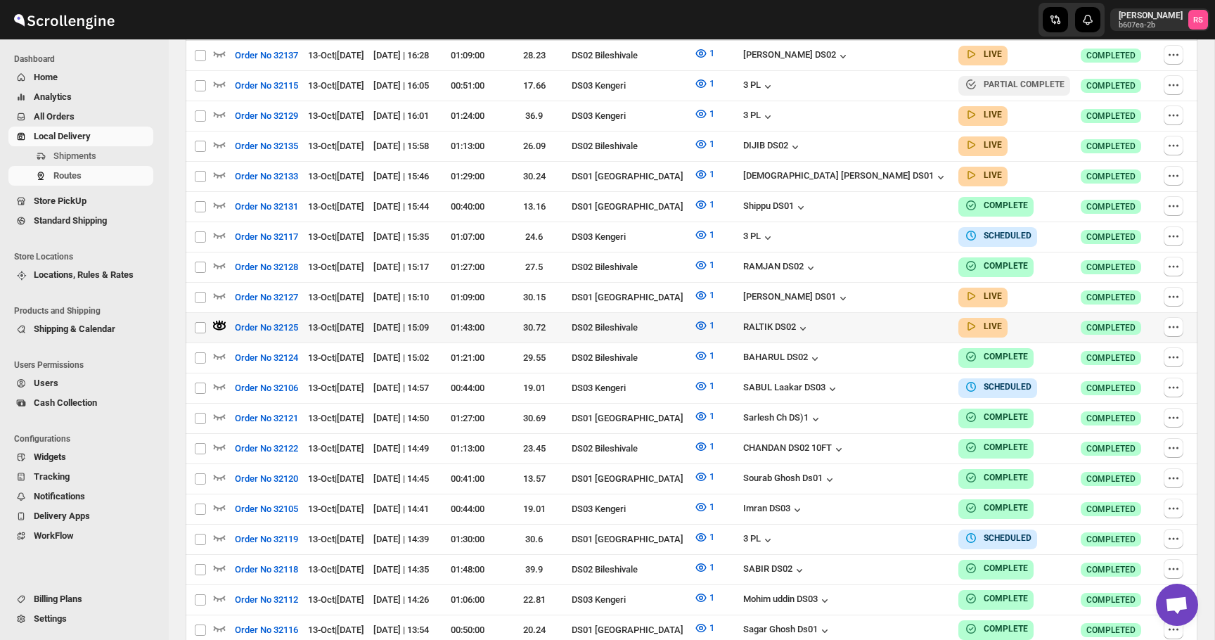
scroll to position [0, 0]
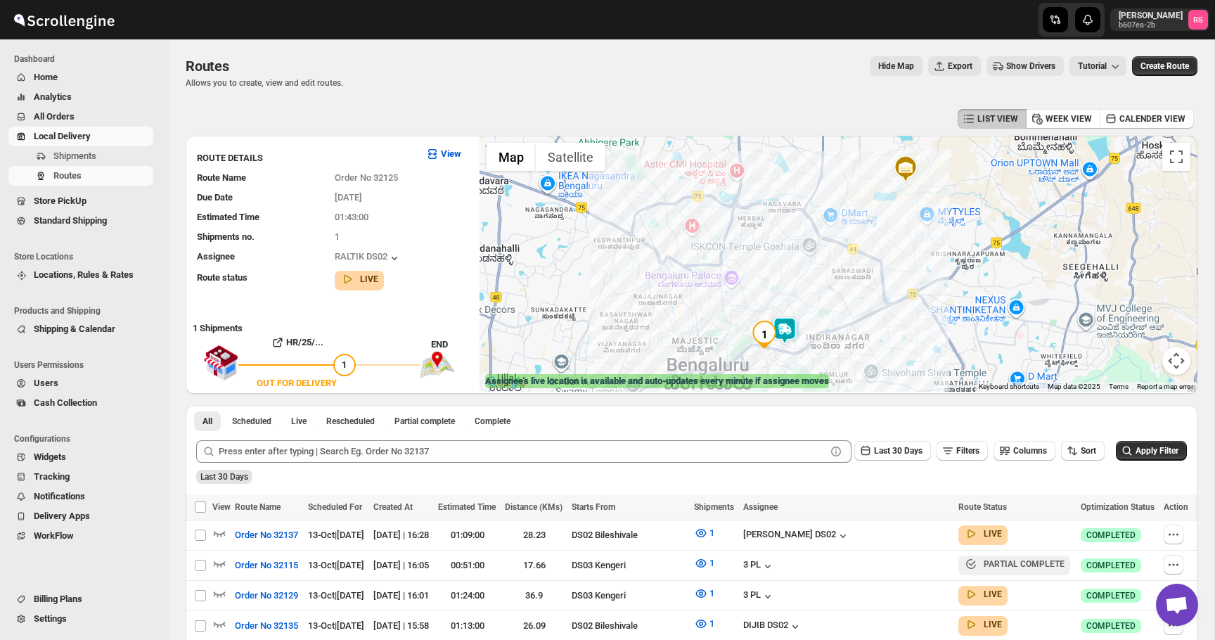
click at [786, 328] on img at bounding box center [785, 330] width 28 height 28
click at [844, 268] on button "Close" at bounding box center [828, 272] width 34 height 34
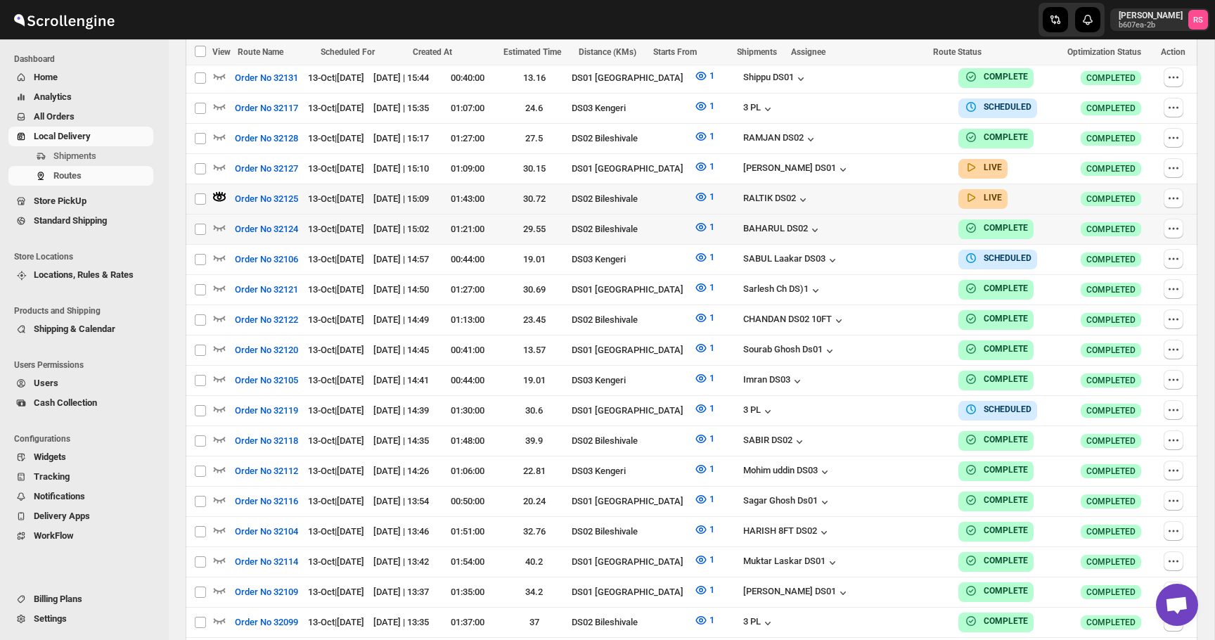
scroll to position [550, 0]
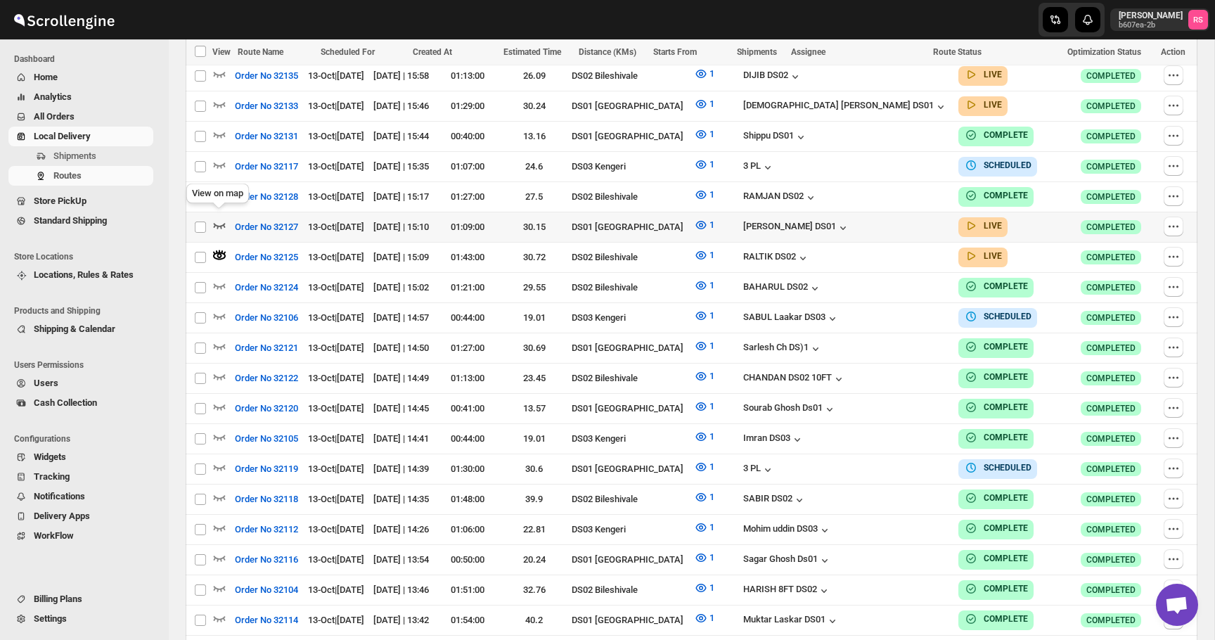
click at [222, 218] on icon "button" at bounding box center [219, 225] width 14 height 14
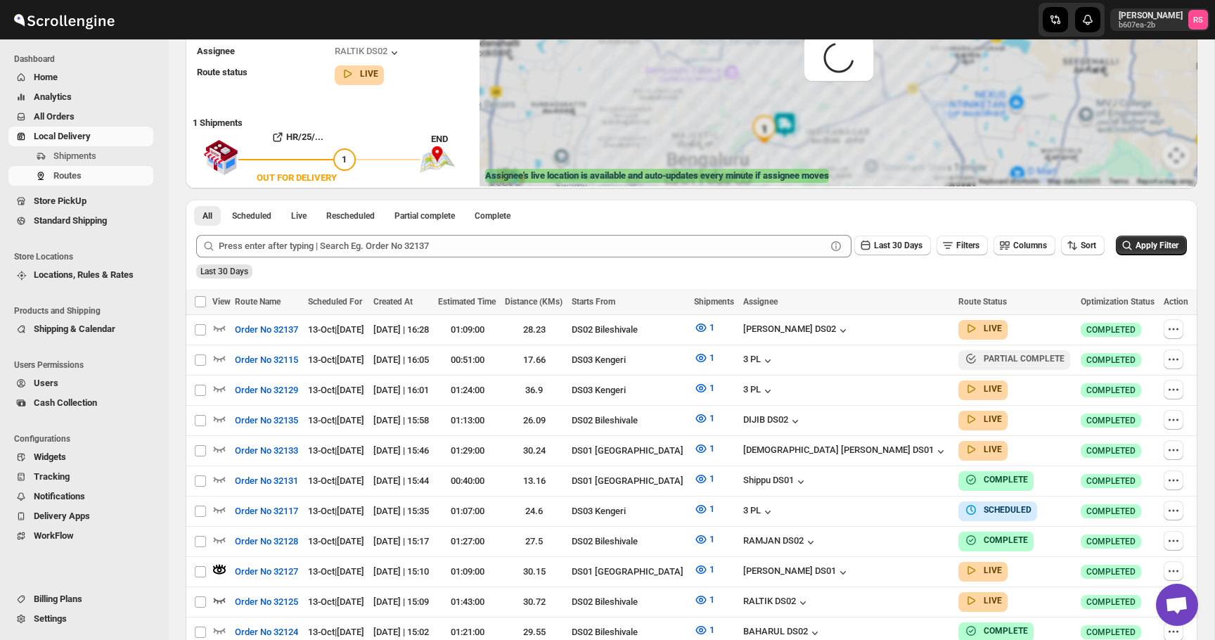
scroll to position [0, 0]
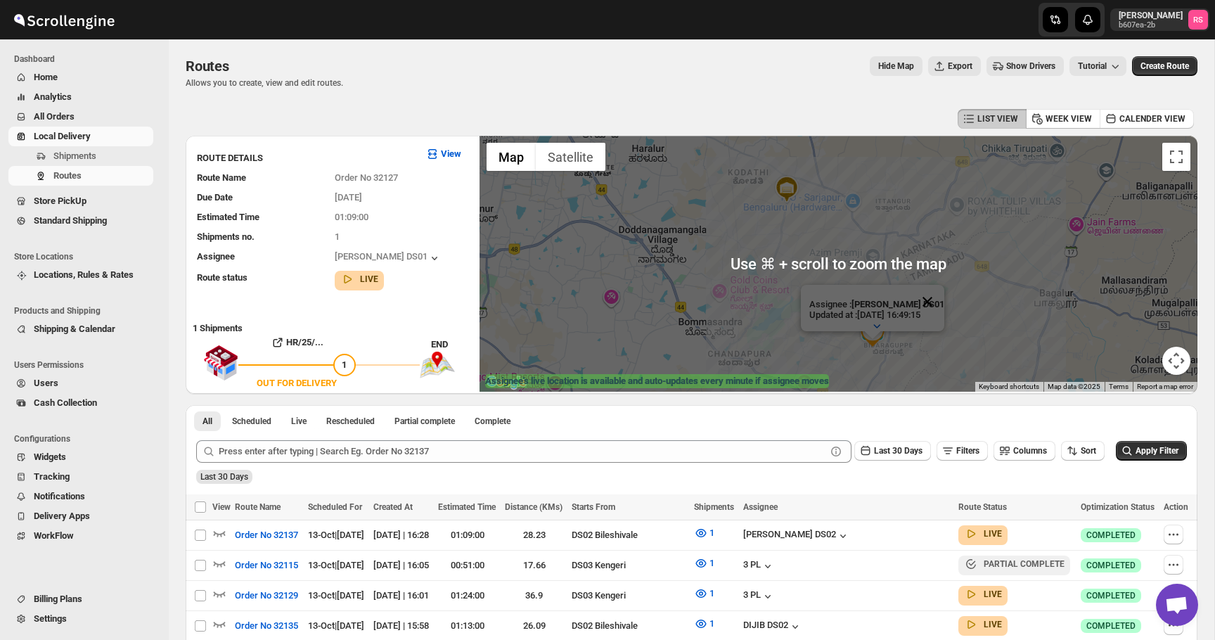
click at [930, 296] on button "Close" at bounding box center [928, 302] width 34 height 34
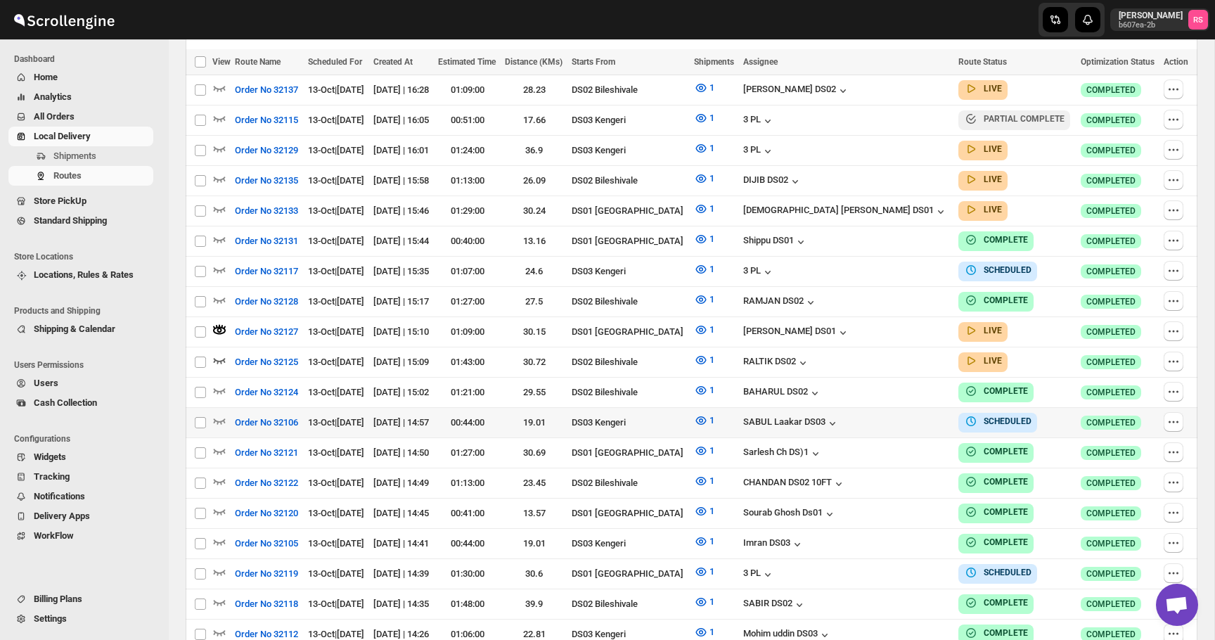
scroll to position [454, 0]
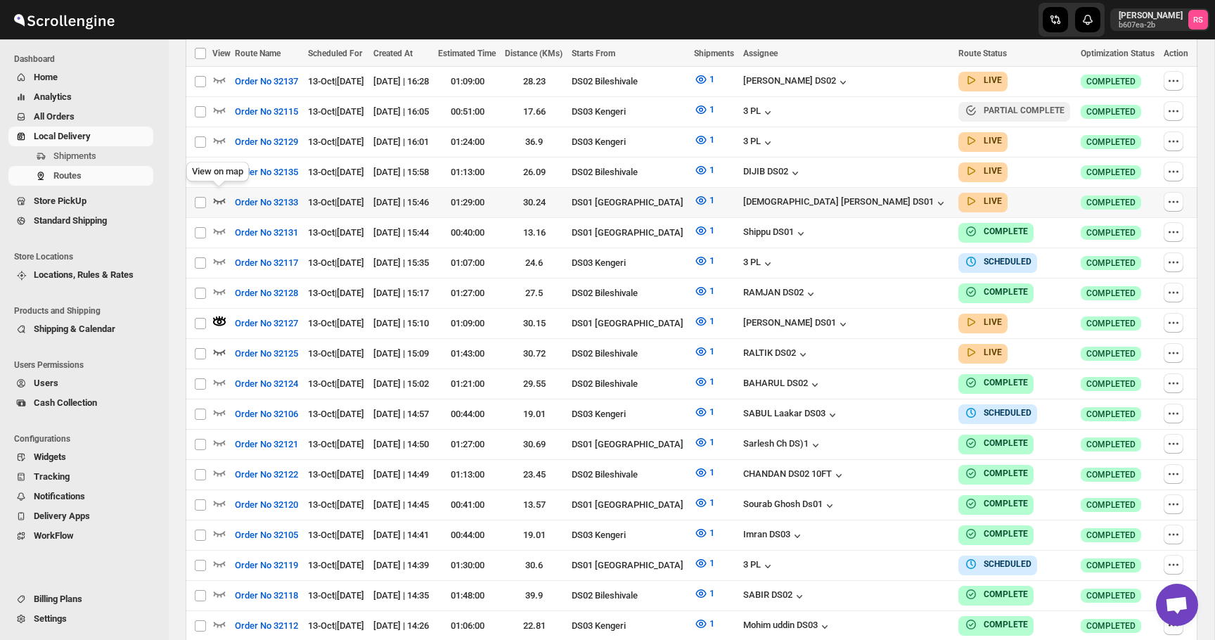
click at [218, 196] on icon "button" at bounding box center [219, 200] width 14 height 14
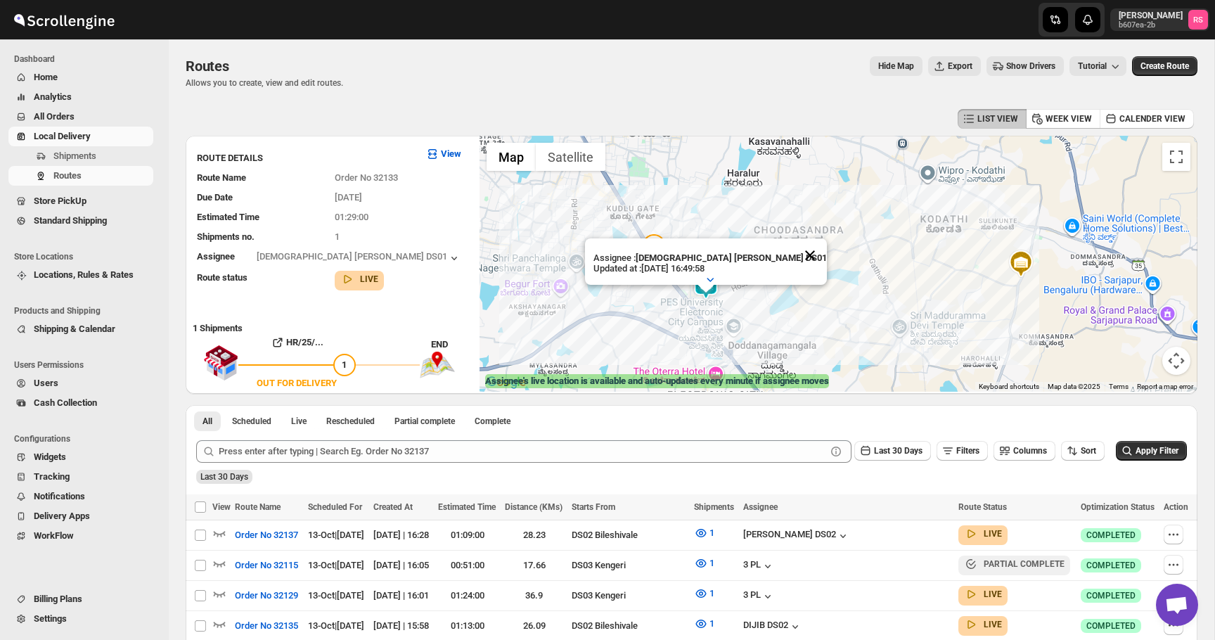
click at [793, 249] on button "Close" at bounding box center [810, 255] width 34 height 34
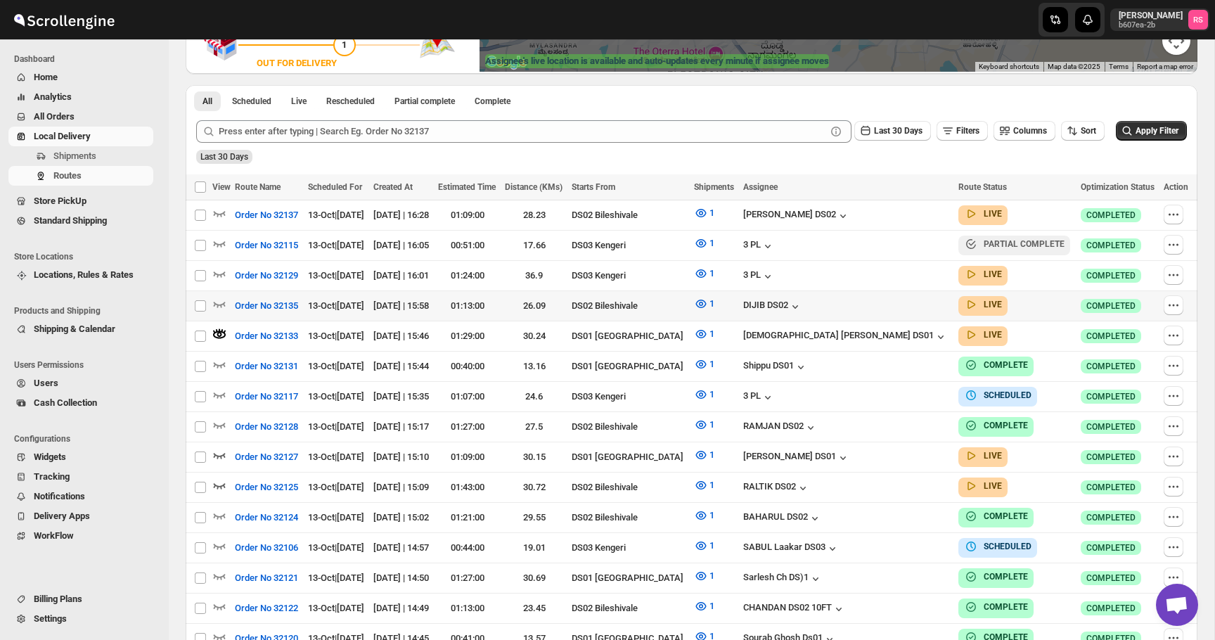
scroll to position [339, 0]
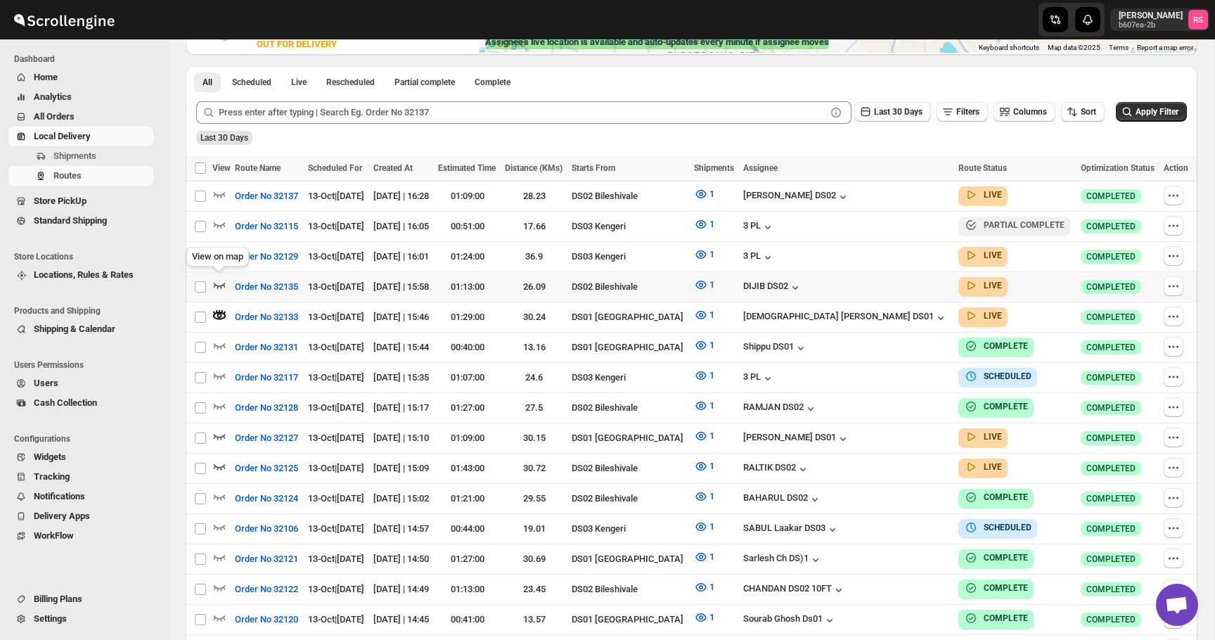
click at [219, 281] on icon "button" at bounding box center [219, 285] width 14 height 14
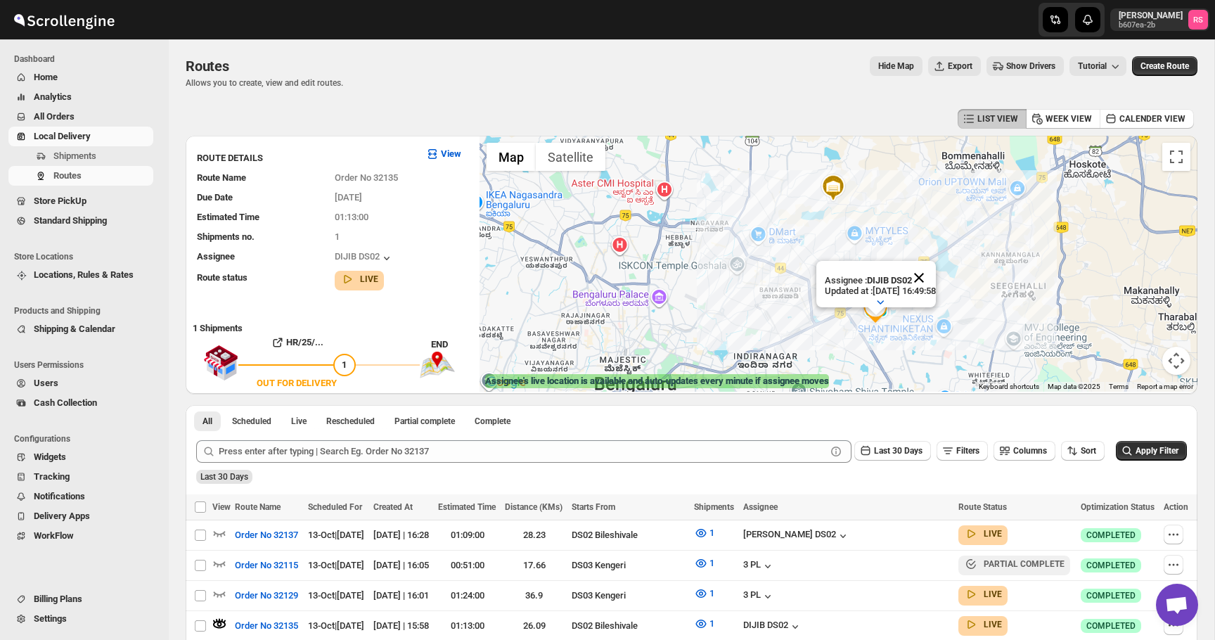
click at [927, 279] on button "Close" at bounding box center [919, 278] width 34 height 34
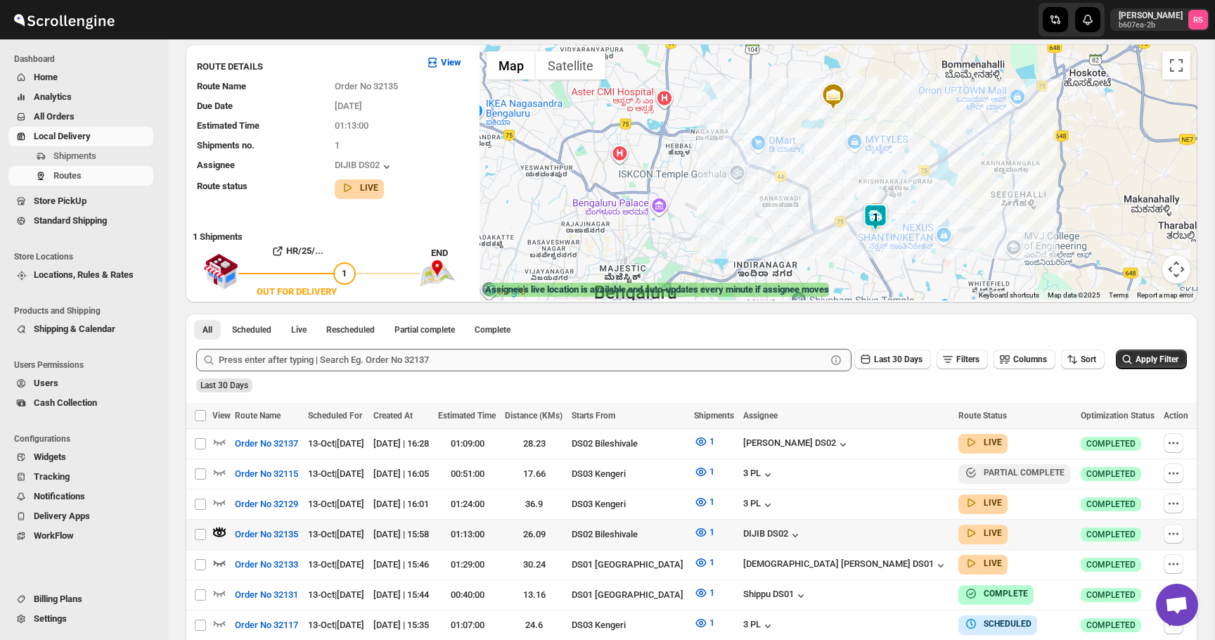
scroll to position [166, 0]
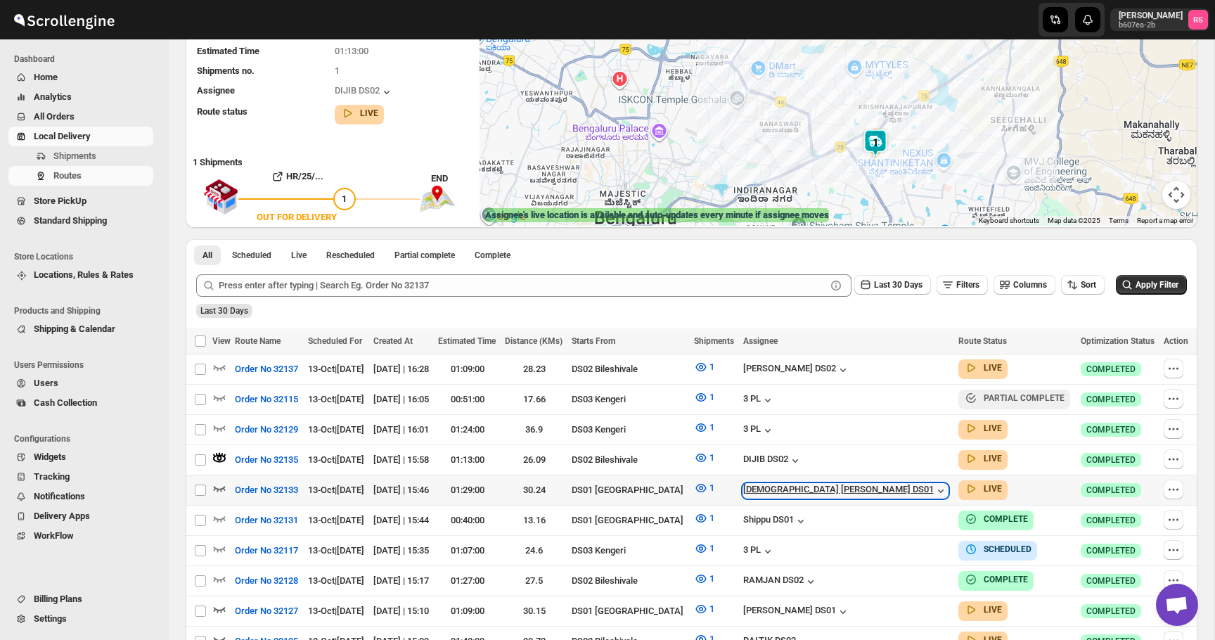
click at [934, 485] on icon "button" at bounding box center [941, 491] width 14 height 14
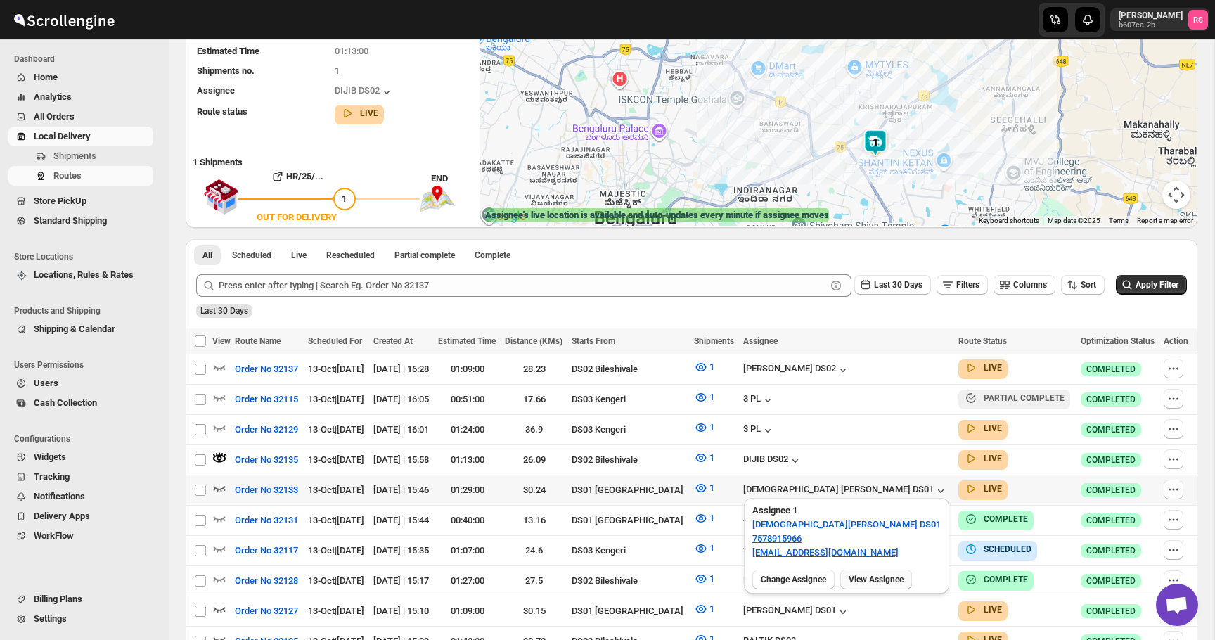
click at [892, 584] on span "View Assignee" at bounding box center [876, 579] width 55 height 11
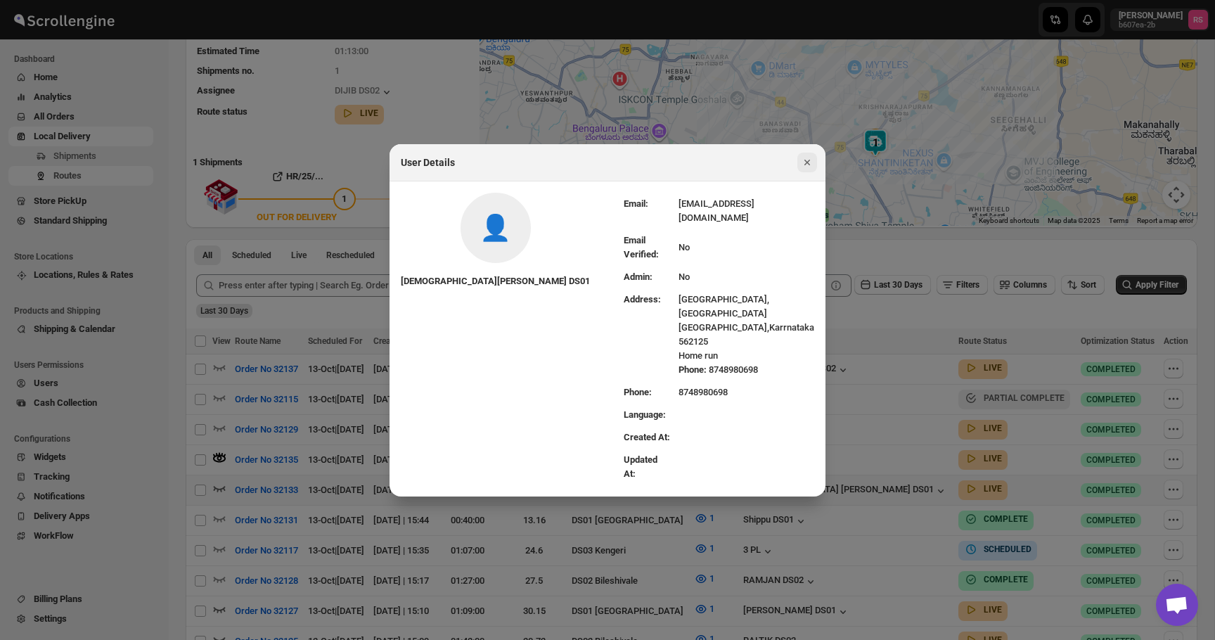
click at [807, 169] on icon "Close" at bounding box center [807, 162] width 14 height 14
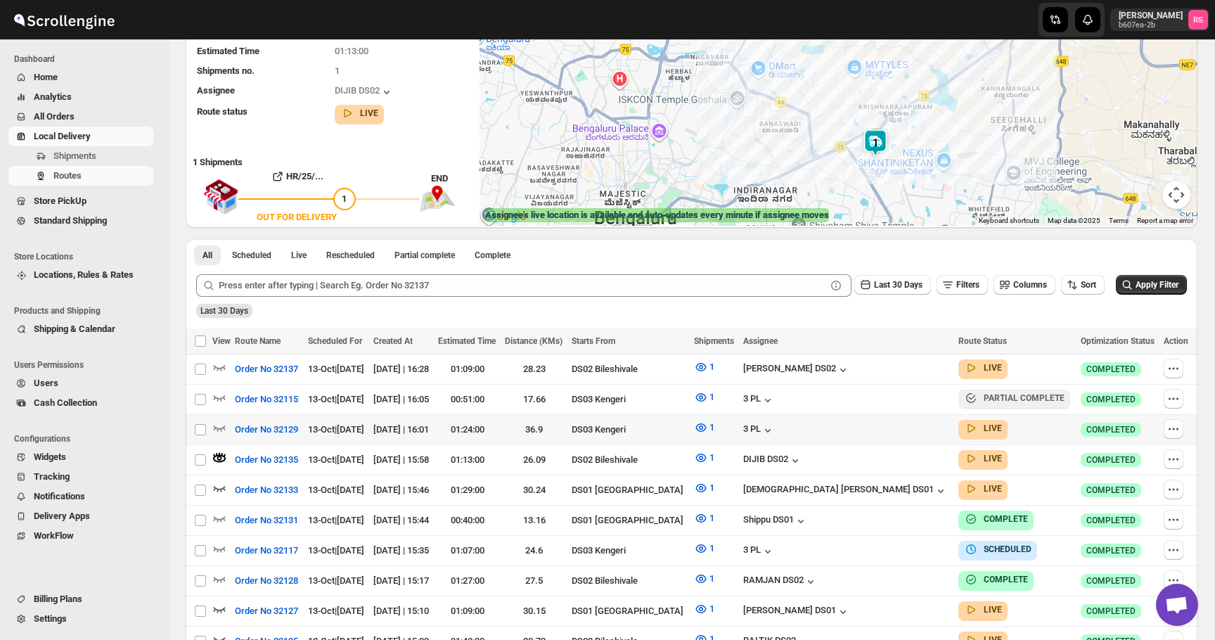
scroll to position [0, 0]
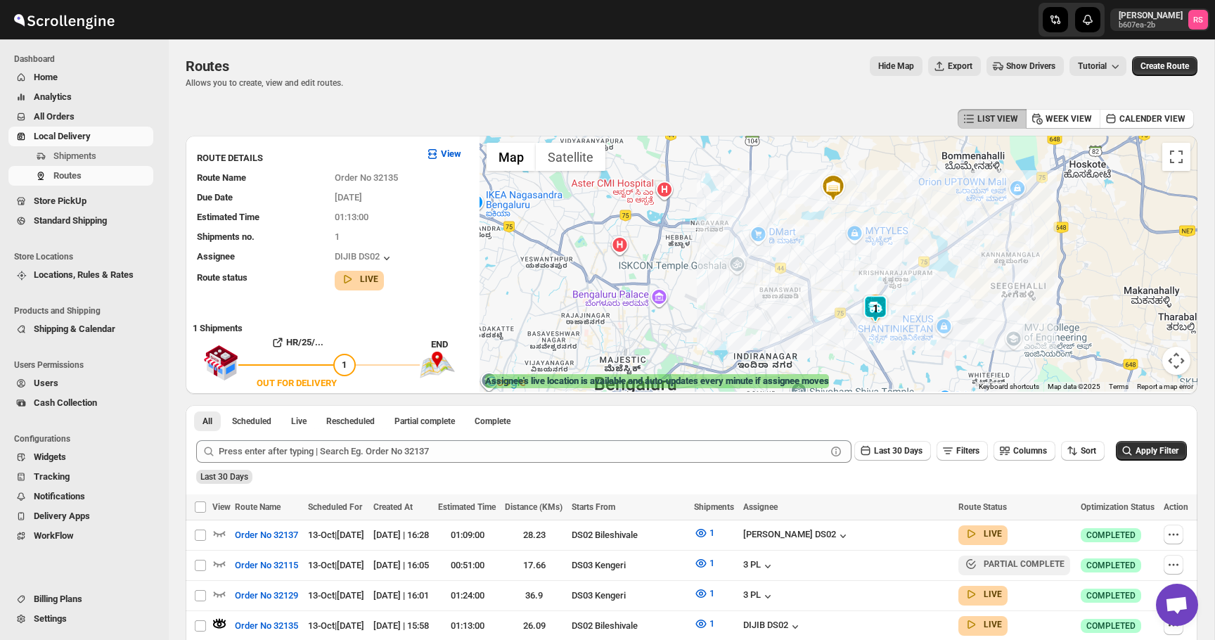
click at [875, 311] on img at bounding box center [876, 309] width 28 height 28
click at [871, 299] on img at bounding box center [876, 309] width 28 height 28
click at [933, 249] on button "Close" at bounding box center [919, 250] width 34 height 34
click at [881, 308] on img at bounding box center [876, 309] width 28 height 28
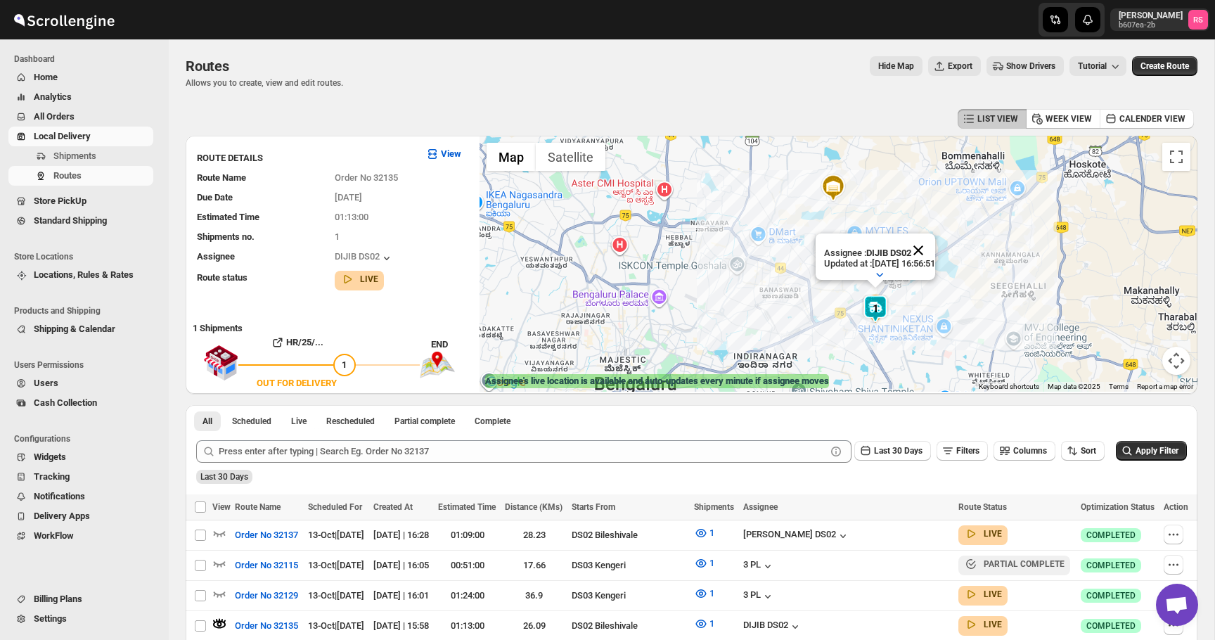
click at [931, 248] on button "Close" at bounding box center [919, 250] width 34 height 34
